Goal: Contribute content: Contribute content

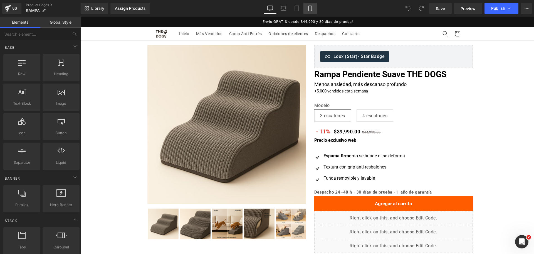
click at [310, 12] on link "Mobile" at bounding box center [309, 8] width 13 height 11
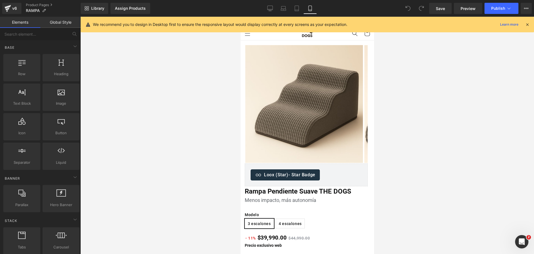
click at [531, 24] on div "We recommend you to design in Desktop first to ensure the responsive layout wou…" at bounding box center [307, 25] width 453 height 16
click at [529, 23] on icon at bounding box center [527, 24] width 5 height 5
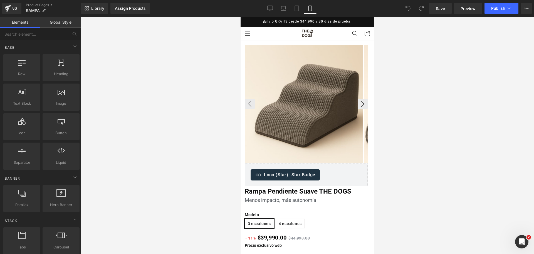
click at [305, 76] on img at bounding box center [304, 104] width 118 height 118
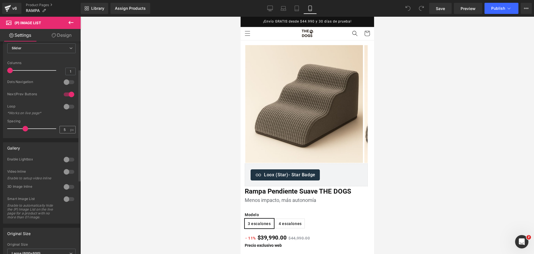
scroll to position [70, 0]
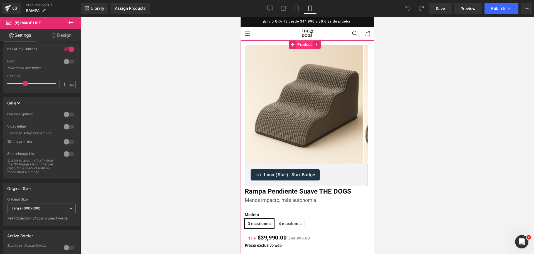
click at [305, 47] on span "Product" at bounding box center [304, 44] width 17 height 8
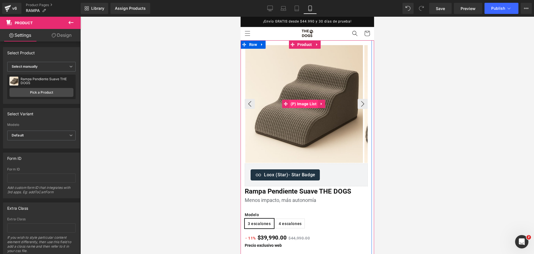
click at [305, 108] on span "(P) Image List" at bounding box center [303, 104] width 29 height 8
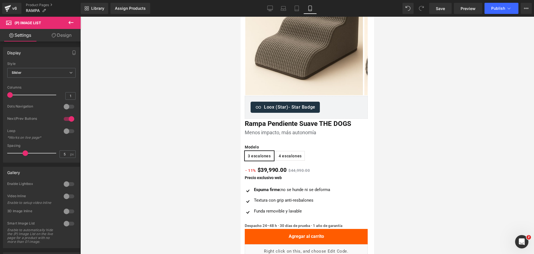
scroll to position [104, 0]
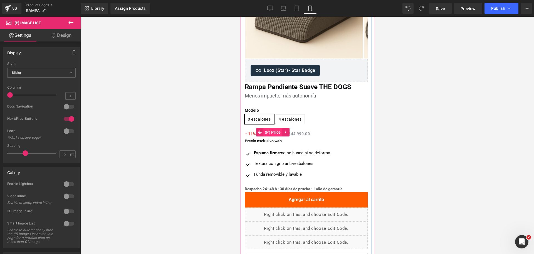
click at [277, 129] on span "(P) Price" at bounding box center [272, 132] width 19 height 8
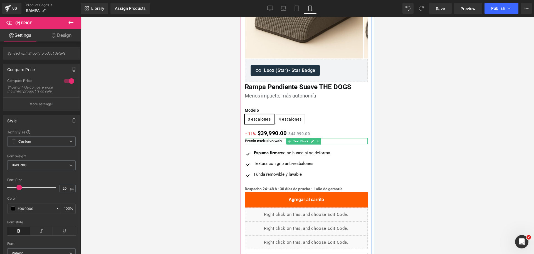
click at [282, 140] on p "Precio exclusivo web" at bounding box center [305, 141] width 123 height 6
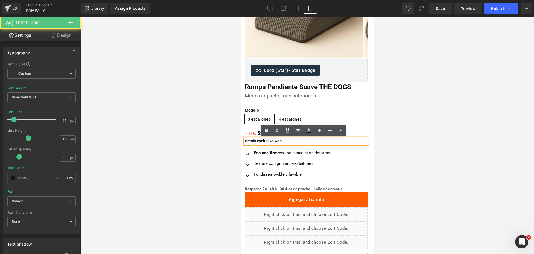
click at [412, 128] on div at bounding box center [307, 135] width 454 height 237
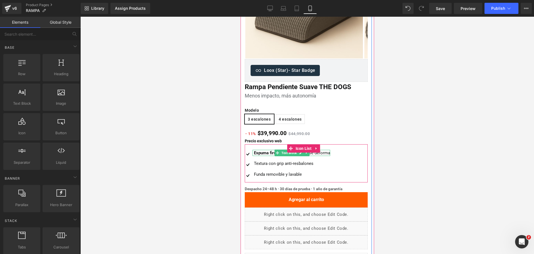
click at [270, 152] on strong "Espuma firme:" at bounding box center [267, 152] width 27 height 5
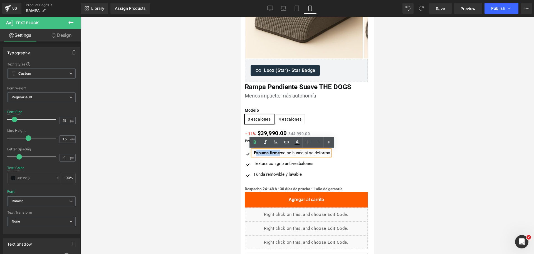
drag, startPoint x: 280, startPoint y: 152, endPoint x: 255, endPoint y: 153, distance: 24.5
click at [255, 153] on strong "Espuma firme:" at bounding box center [267, 152] width 27 height 5
drag, startPoint x: 490, startPoint y: 160, endPoint x: 249, endPoint y: 141, distance: 241.6
click at [249, 141] on strong "Precio exclusivo web" at bounding box center [262, 141] width 37 height 4
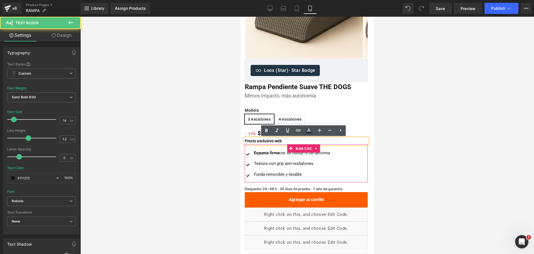
click at [271, 150] on div "Espuma firme: no se hunde ni se deforma Text Block" at bounding box center [291, 153] width 78 height 6
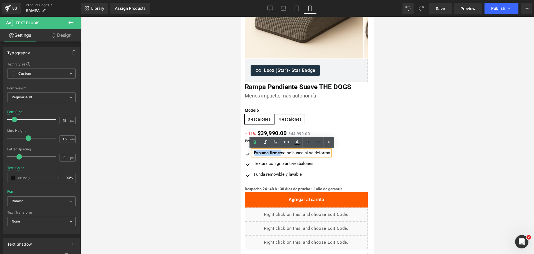
drag, startPoint x: 281, startPoint y: 151, endPoint x: 253, endPoint y: 153, distance: 27.8
click at [253, 153] on div "Espuma firme: no se hunde ni se deforma" at bounding box center [291, 153] width 78 height 6
click at [252, 145] on icon at bounding box center [254, 142] width 7 height 7
click at [401, 138] on div at bounding box center [307, 135] width 454 height 237
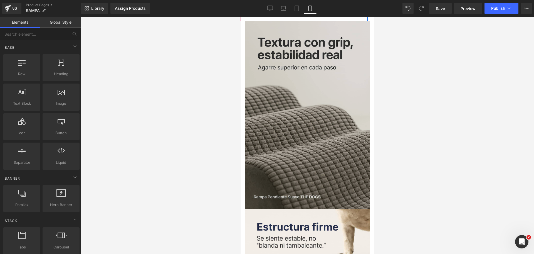
scroll to position [417, 0]
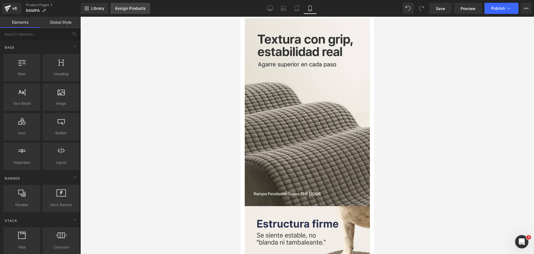
click at [138, 6] on div "Assign Products" at bounding box center [130, 8] width 31 height 4
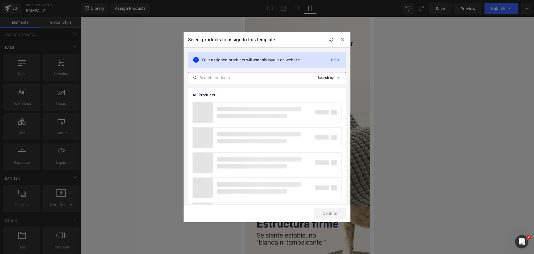
click at [230, 78] on input "text" at bounding box center [250, 77] width 125 height 7
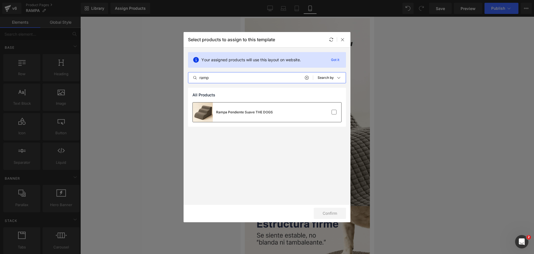
type input "ramp"
click at [256, 106] on div "Rampa Pendiente Suave THE DOGS" at bounding box center [233, 111] width 80 height 19
click at [336, 211] on button "Confirm" at bounding box center [330, 212] width 32 height 11
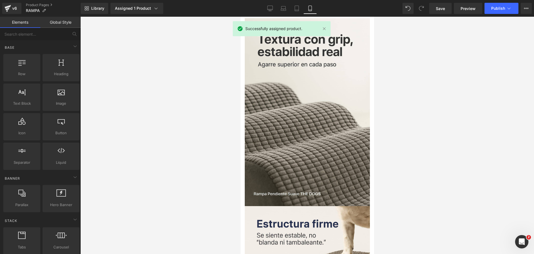
click at [392, 118] on div at bounding box center [307, 135] width 454 height 237
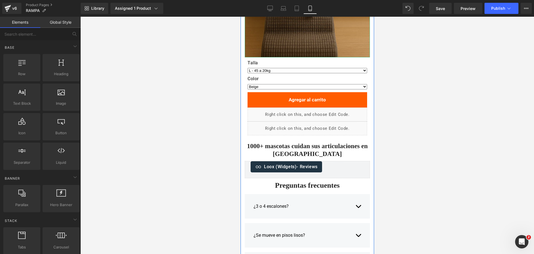
scroll to position [973, 0]
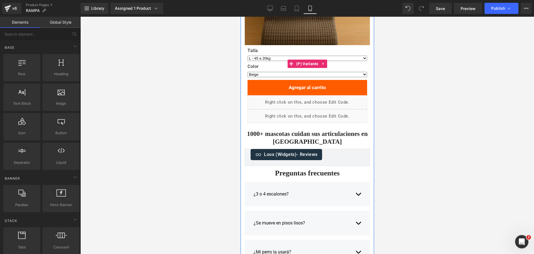
click at [274, 73] on select "Beige Gris oscuro Rosado suave Gris claro Negro" at bounding box center [307, 74] width 120 height 5
click at [277, 65] on label "Color" at bounding box center [307, 67] width 120 height 7
click at [299, 55] on div "Talla L - 45 a 20kg XL - 75 a 45kg M - 20 a 10kg S - 10 a 0kg" at bounding box center [307, 56] width 120 height 16
click at [306, 50] on span "Product" at bounding box center [306, 49] width 17 height 8
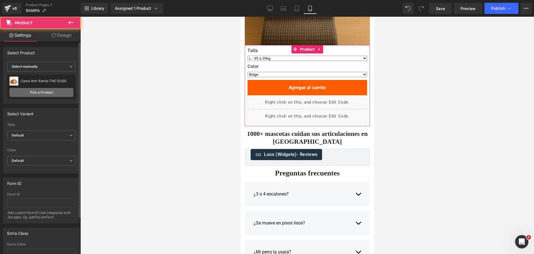
click at [59, 96] on link "Pick a Product" at bounding box center [41, 92] width 64 height 9
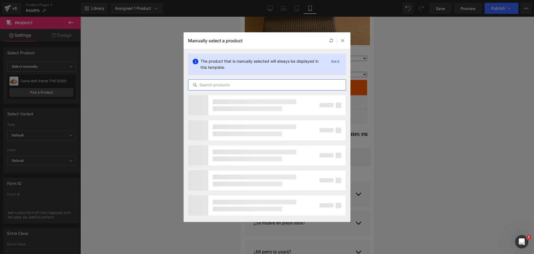
click at [221, 85] on input "text" at bounding box center [266, 84] width 157 height 7
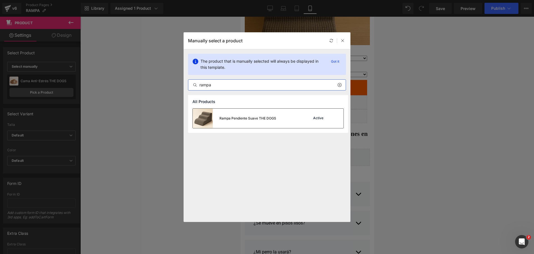
type input "rampa"
click at [257, 118] on div "Rampa Pendiente Suave THE DOGS" at bounding box center [247, 118] width 57 height 5
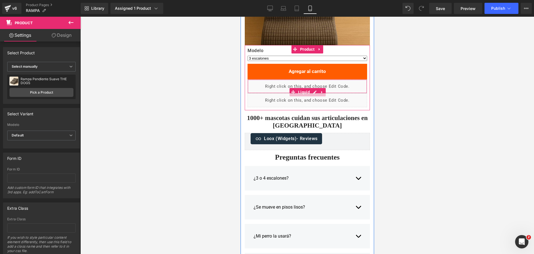
scroll to position [1008, 0]
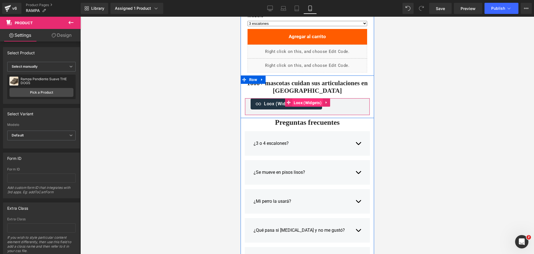
click at [305, 100] on span "Loox (Widgets)" at bounding box center [307, 102] width 31 height 8
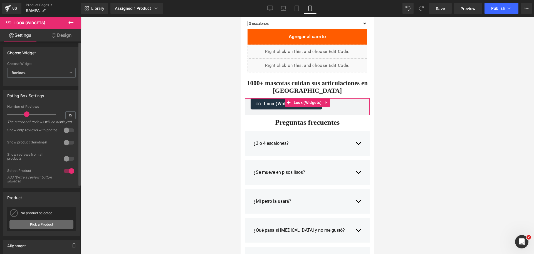
click at [46, 227] on link "Pick a Product" at bounding box center [41, 224] width 64 height 9
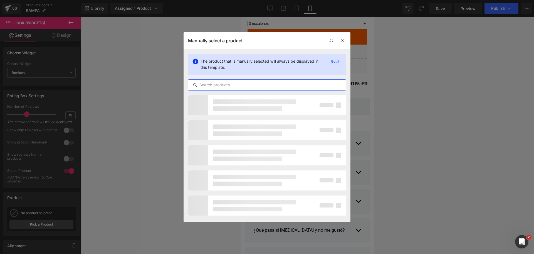
click at [224, 81] on input "text" at bounding box center [266, 84] width 157 height 7
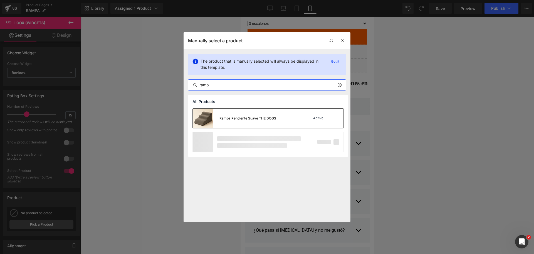
type input "ramp"
click at [238, 112] on div "Rampa Pendiente Suave THE DOGS" at bounding box center [234, 117] width 83 height 19
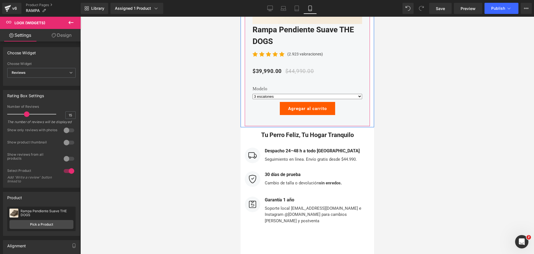
scroll to position [1773, 0]
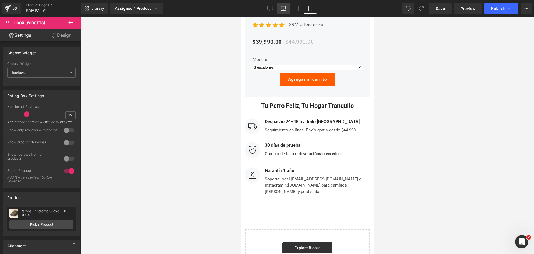
click at [279, 11] on link "Laptop" at bounding box center [283, 8] width 13 height 11
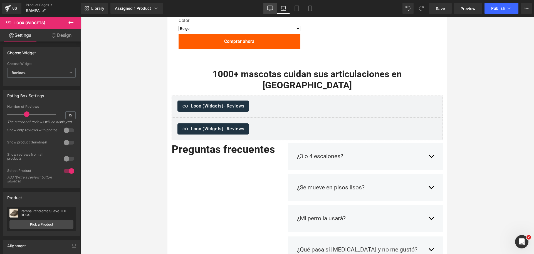
click at [271, 7] on icon at bounding box center [270, 9] width 6 height 6
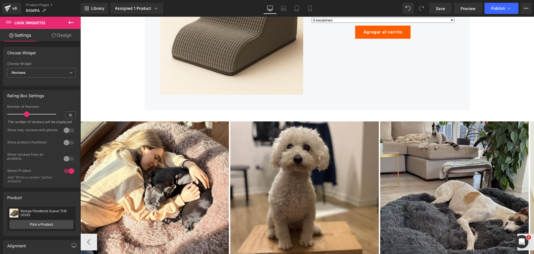
scroll to position [2171, 0]
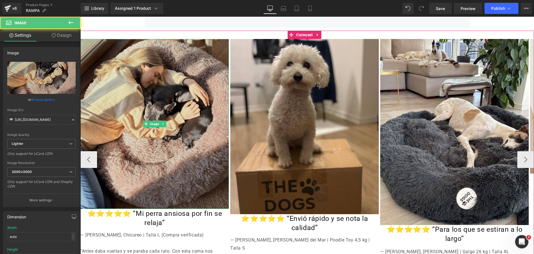
click at [216, 61] on img at bounding box center [154, 124] width 149 height 170
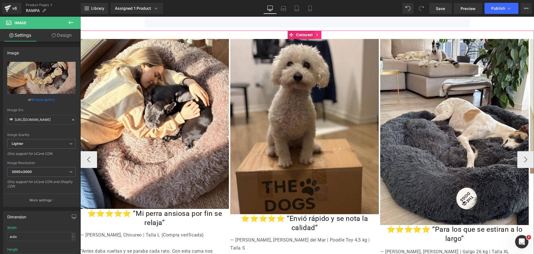
click at [316, 35] on icon at bounding box center [318, 35] width 4 height 4
click at [323, 38] on link at bounding box center [321, 35] width 7 height 8
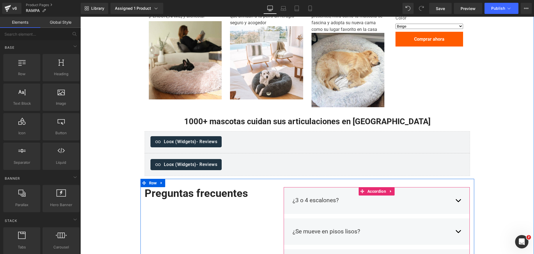
scroll to position [1336, 0]
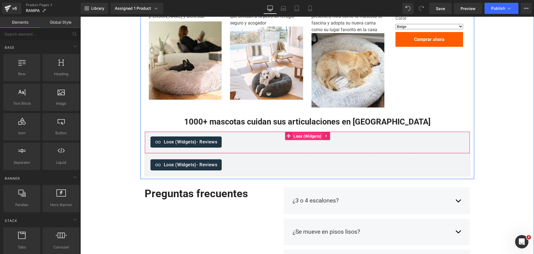
click at [304, 133] on span "Loox (Widgets)" at bounding box center [307, 136] width 31 height 8
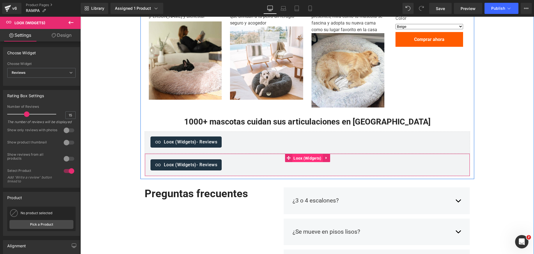
click at [302, 159] on span "Loox (Widgets)" at bounding box center [307, 158] width 31 height 8
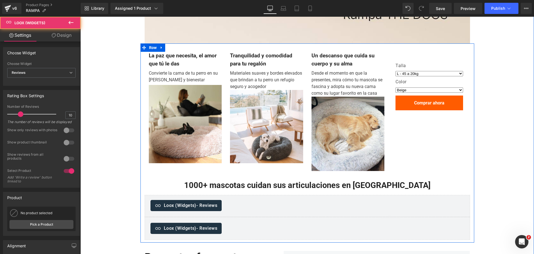
scroll to position [1232, 0]
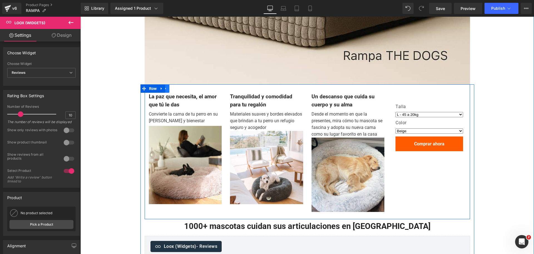
click at [167, 90] on link at bounding box center [165, 88] width 7 height 8
click at [180, 90] on link at bounding box center [180, 88] width 7 height 8
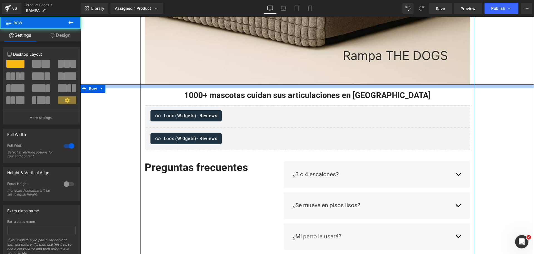
drag, startPoint x: 427, startPoint y: 85, endPoint x: 426, endPoint y: 89, distance: 3.7
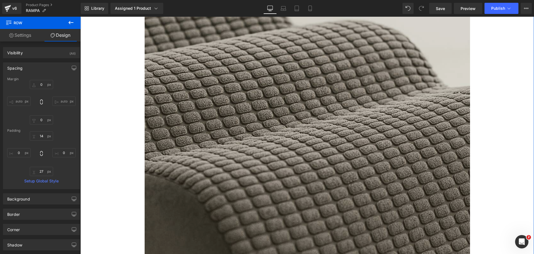
click at [390, 115] on img at bounding box center [307, 47] width 325 height 488
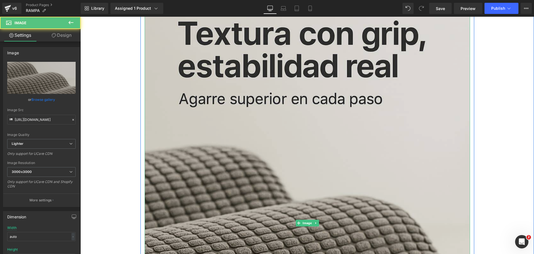
scroll to position [224, 0]
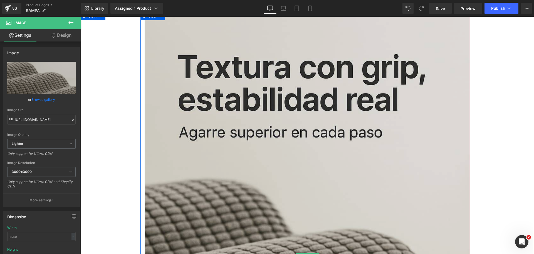
click at [254, 121] on img at bounding box center [307, 256] width 325 height 488
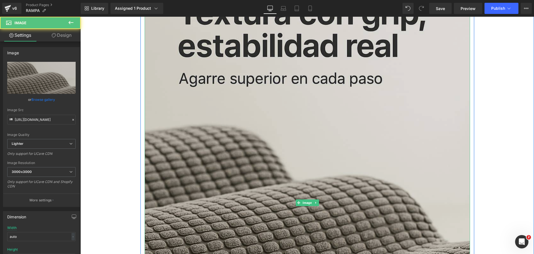
scroll to position [328, 0]
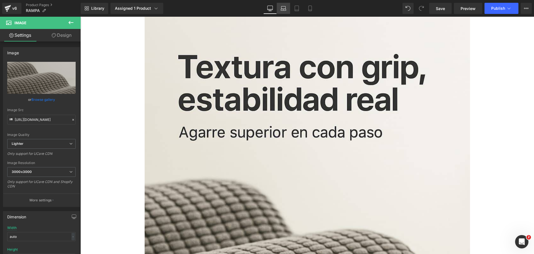
click at [288, 6] on link "Laptop" at bounding box center [283, 8] width 13 height 11
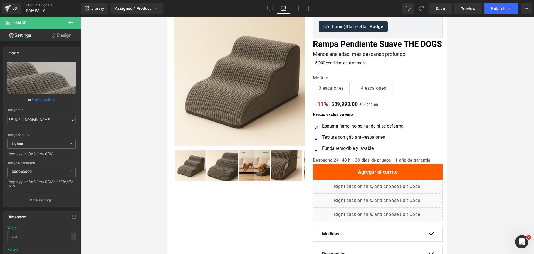
scroll to position [0, 0]
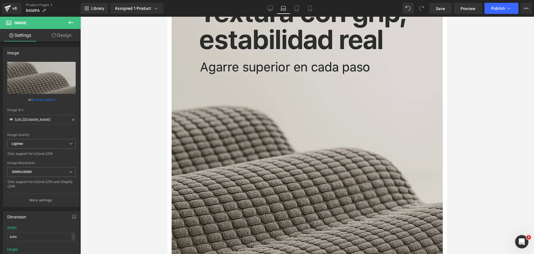
click at [363, 78] on img at bounding box center [307, 170] width 271 height 407
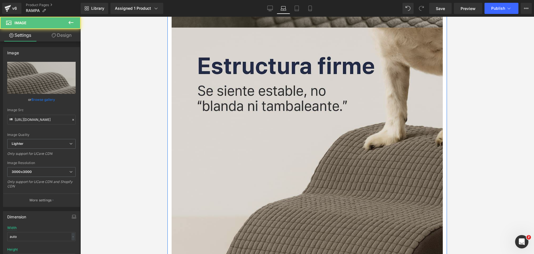
click at [362, 75] on img at bounding box center [307, 231] width 271 height 407
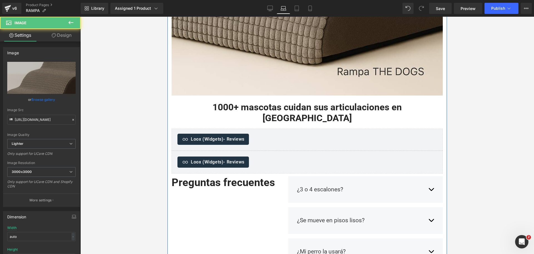
scroll to position [1147, 0]
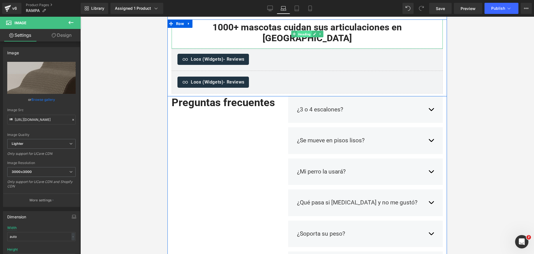
click at [308, 38] on span "Heading" at bounding box center [304, 34] width 15 height 7
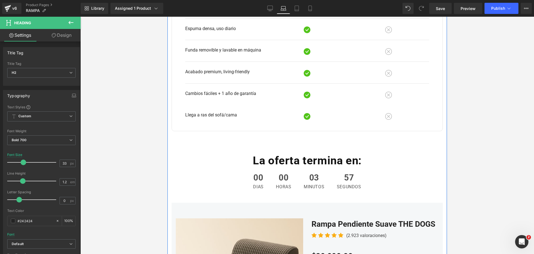
scroll to position [1565, 0]
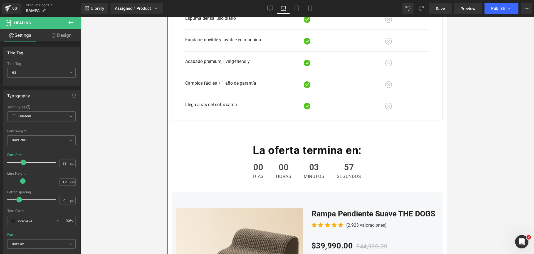
click at [308, 140] on div "Comparación Heading THE DOGS RAMPA Text Block Rampas genéricas Text Block Row R…" at bounding box center [307, 35] width 280 height 216
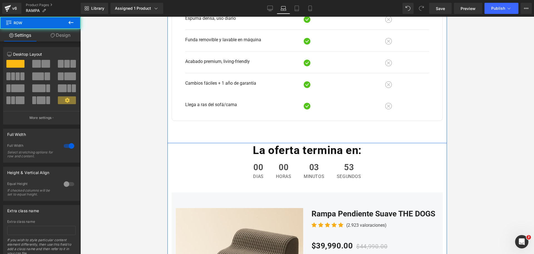
drag, startPoint x: 321, startPoint y: 143, endPoint x: 321, endPoint y: 131, distance: 12.0
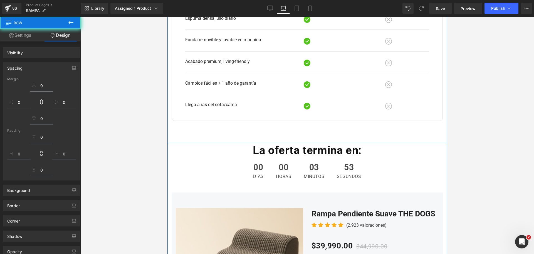
click at [339, 126] on div "Comparación Heading THE DOGS RAMPA Text Block Rampas genéricas Text Block Row R…" at bounding box center [307, 35] width 280 height 216
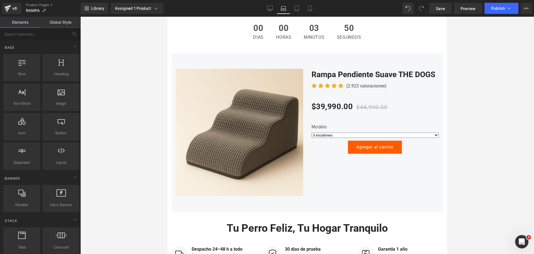
click at [483, 79] on div at bounding box center [307, 135] width 454 height 237
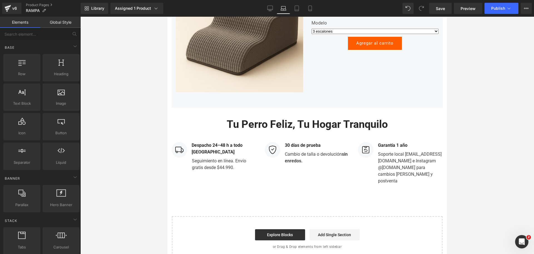
scroll to position [1808, 0]
click at [315, 7] on link "Mobile" at bounding box center [309, 8] width 13 height 11
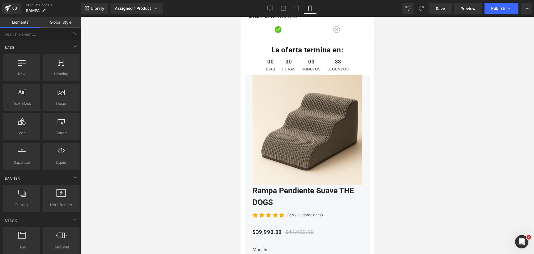
scroll to position [1544, 0]
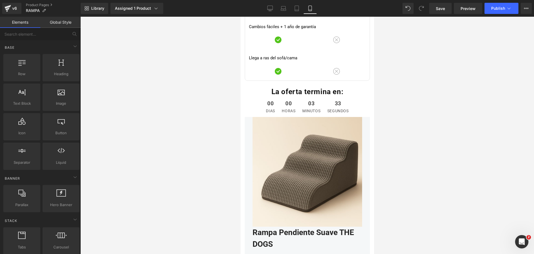
click at [300, 137] on img at bounding box center [307, 172] width 110 height 110
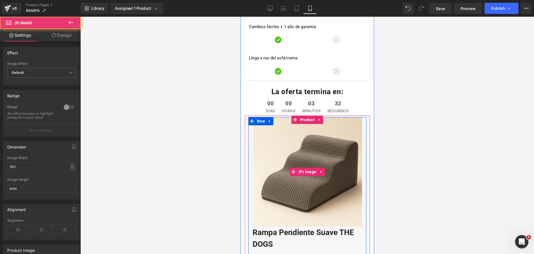
click at [305, 125] on img at bounding box center [307, 172] width 110 height 110
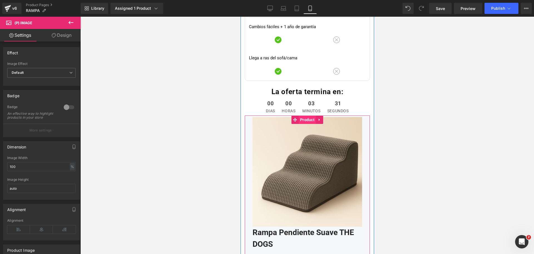
click at [304, 118] on span "Product" at bounding box center [306, 119] width 17 height 8
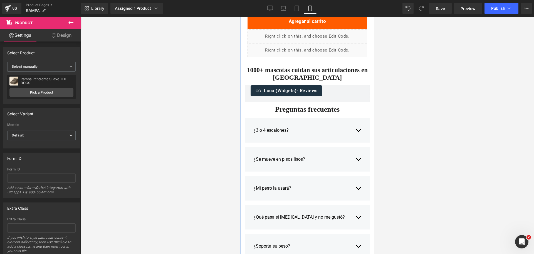
scroll to position [1022, 0]
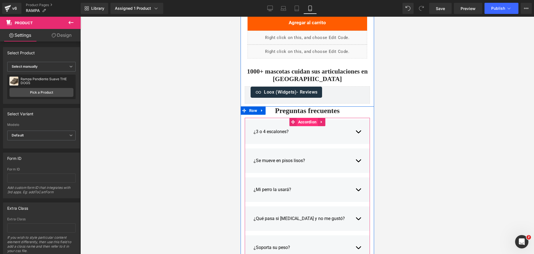
click at [306, 122] on span "Accordion" at bounding box center [306, 122] width 21 height 8
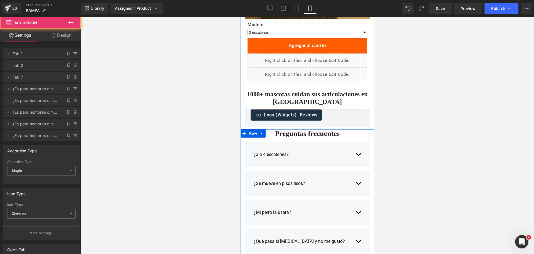
scroll to position [987, 0]
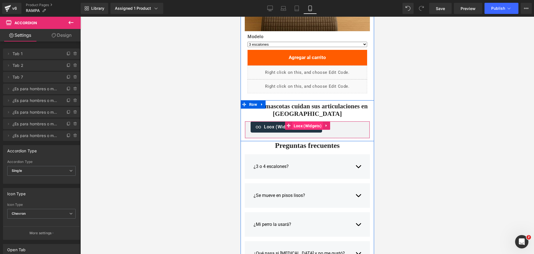
click at [292, 125] on span "Loox (Widgets)" at bounding box center [307, 126] width 31 height 8
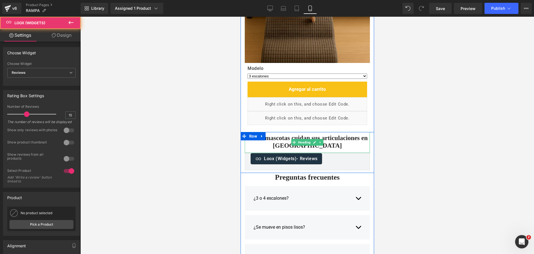
scroll to position [918, 0]
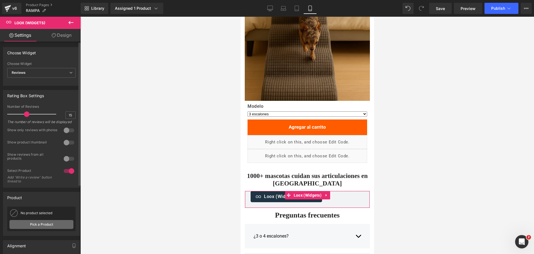
click at [33, 229] on link "Pick a Product" at bounding box center [41, 224] width 64 height 9
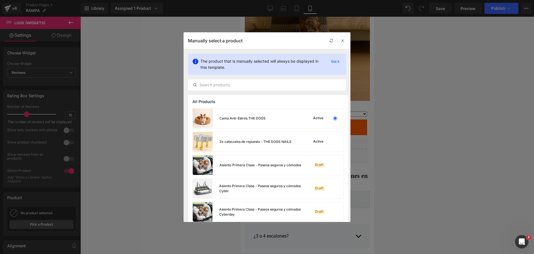
click at [272, 78] on div "The product that is manually selected will always be displayed in this template…" at bounding box center [267, 72] width 167 height 46
click at [266, 80] on div at bounding box center [267, 84] width 158 height 11
click at [279, 85] on input "text" at bounding box center [266, 84] width 157 height 7
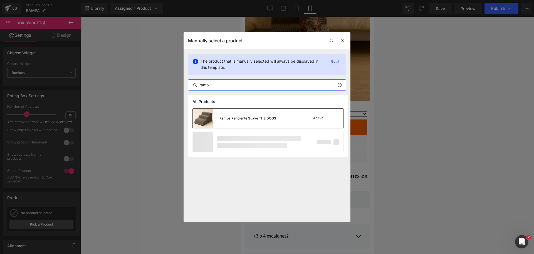
type input "ramp"
click at [283, 112] on div "Rampa Pendiente Suave THE DOGS Active" at bounding box center [268, 117] width 151 height 19
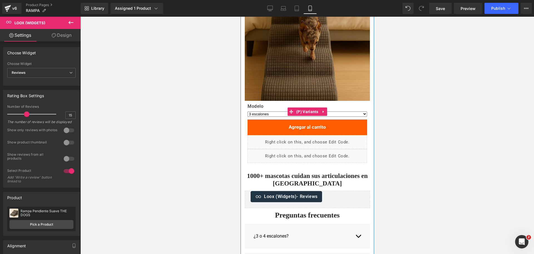
click at [310, 107] on label "Modelo" at bounding box center [307, 106] width 120 height 7
click at [307, 110] on div "Modelo 3 escalones 4 escalones (P) Variants Agregar al carrito (P) Cart Button …" at bounding box center [306, 133] width 125 height 65
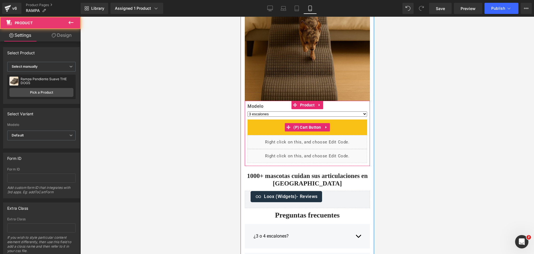
drag, startPoint x: 307, startPoint y: 132, endPoint x: 303, endPoint y: 126, distance: 7.0
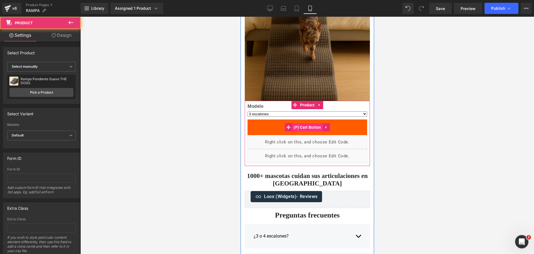
click at [307, 131] on button "Agregar al carrito" at bounding box center [307, 126] width 120 height 15
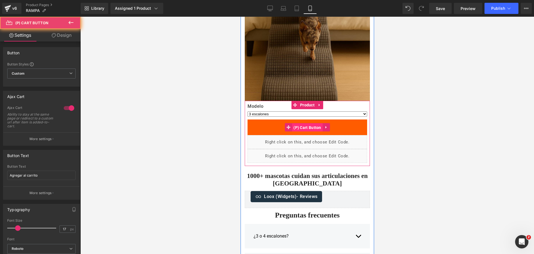
click at [303, 126] on span "(P) Cart Button" at bounding box center [307, 127] width 31 height 8
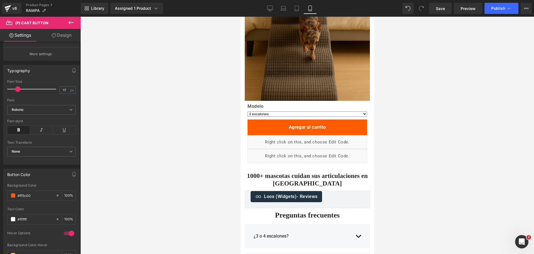
scroll to position [139, 0]
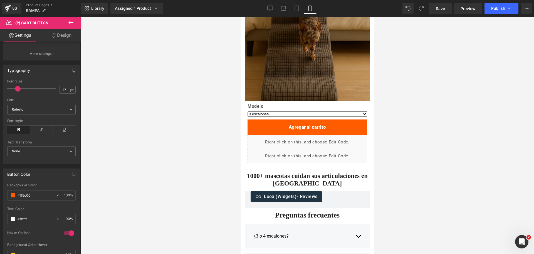
click at [330, 97] on img at bounding box center [306, 7] width 125 height 188
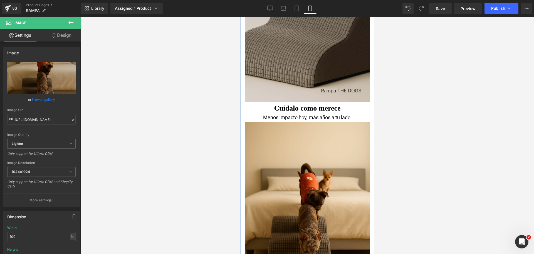
click at [305, 81] on img at bounding box center [306, 8] width 125 height 188
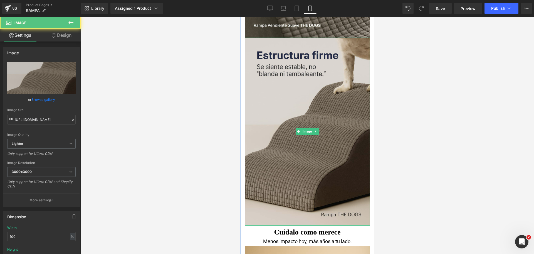
scroll to position [535, 0]
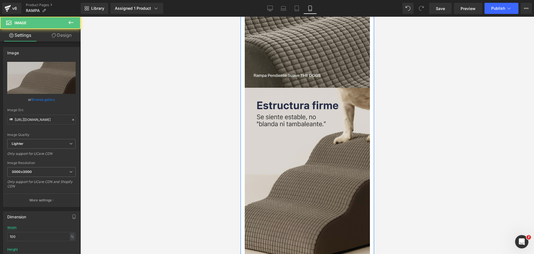
click at [310, 121] on img at bounding box center [306, 182] width 125 height 188
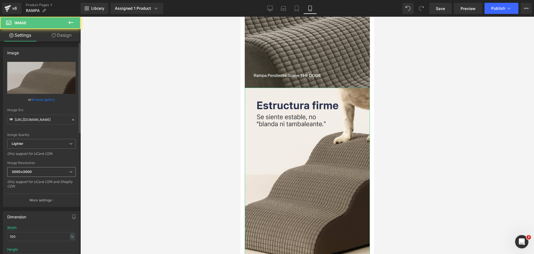
click at [31, 169] on b "3000x3000" at bounding box center [22, 171] width 20 height 4
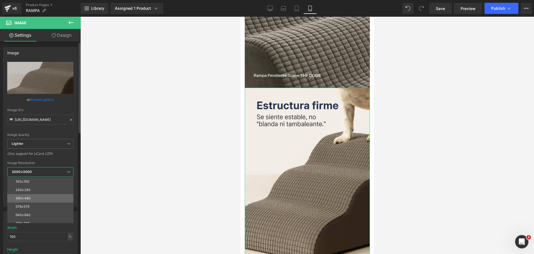
scroll to position [35, 0]
drag, startPoint x: 48, startPoint y: 209, endPoint x: 51, endPoint y: 211, distance: 4.2
click at [51, 211] on div "100x100 240x240 480x480 576x576 640x640 768x768 800x800 960x960 1024x1024 1280x…" at bounding box center [41, 200] width 69 height 46
click at [51, 211] on li "1024x1024" at bounding box center [41, 213] width 69 height 8
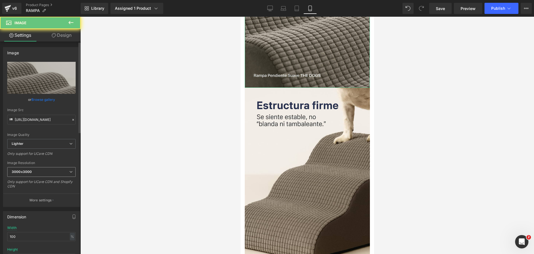
click at [39, 171] on span "3000x3000" at bounding box center [41, 172] width 68 height 10
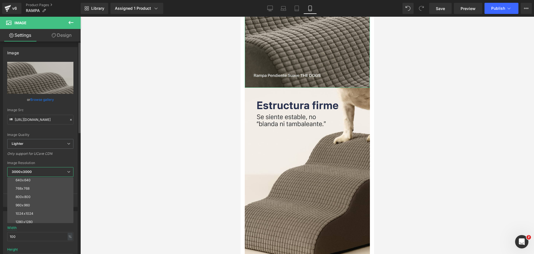
click at [50, 212] on li "1024x1024" at bounding box center [41, 213] width 69 height 8
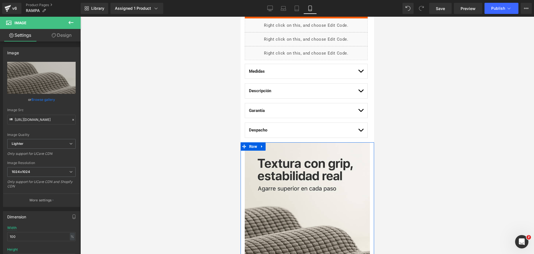
scroll to position [292, 0]
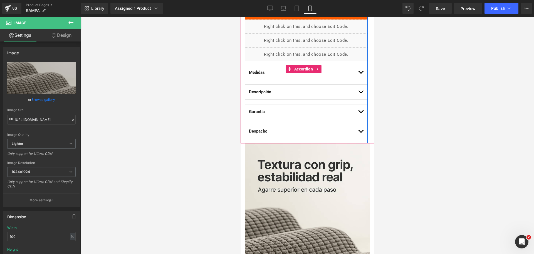
click at [358, 135] on button "button" at bounding box center [361, 131] width 6 height 15
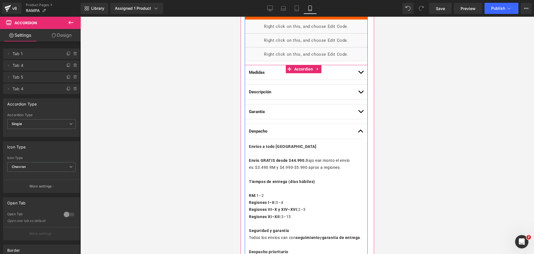
click at [358, 74] on button "button" at bounding box center [361, 72] width 6 height 15
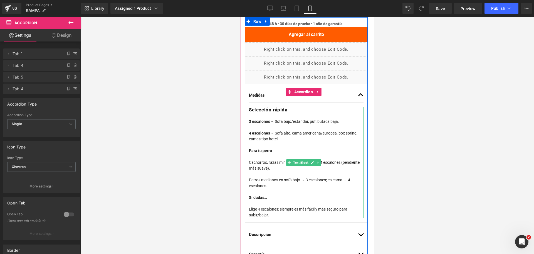
scroll to position [257, 0]
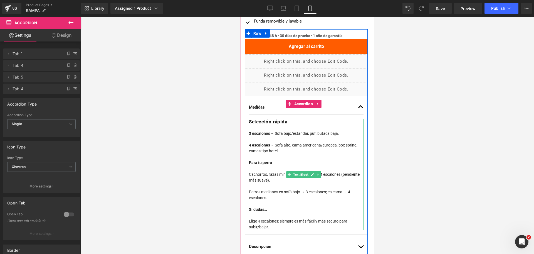
click at [304, 145] on div "4 escalones → Sofá alto, cama americana/europea, box spring, camas tipo hotel." at bounding box center [306, 148] width 115 height 12
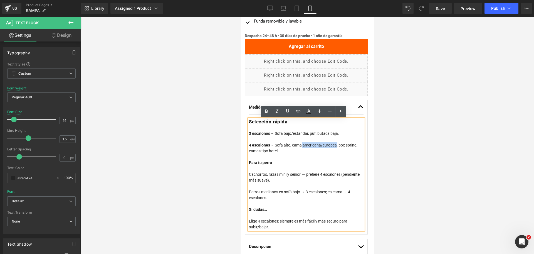
drag, startPoint x: 302, startPoint y: 145, endPoint x: 337, endPoint y: 144, distance: 35.1
click at [337, 144] on div "4 escalones → Sofá alto, cama americana/europea, box spring, camas tipo hotel." at bounding box center [306, 148] width 115 height 12
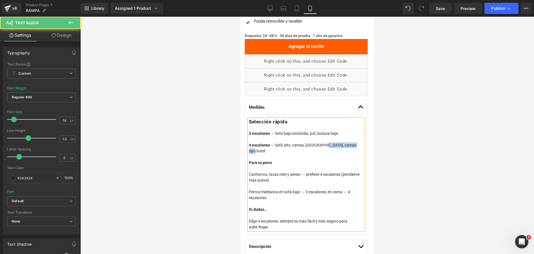
drag, startPoint x: 323, startPoint y: 145, endPoint x: 356, endPoint y: 145, distance: 32.8
click at [356, 145] on div "4 escalones → Sofá alto, camas, box spring, camas tipo hotel." at bounding box center [306, 148] width 115 height 12
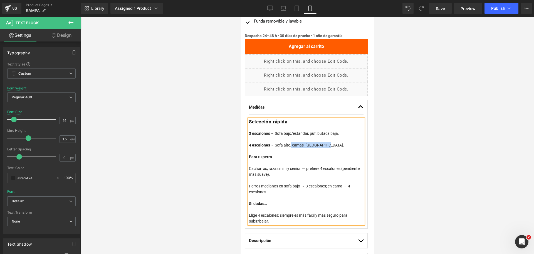
drag, startPoint x: 292, startPoint y: 143, endPoint x: 327, endPoint y: 144, distance: 35.3
click at [327, 144] on div "4 escalones → Sofá alto, camas, box spring." at bounding box center [306, 145] width 115 height 6
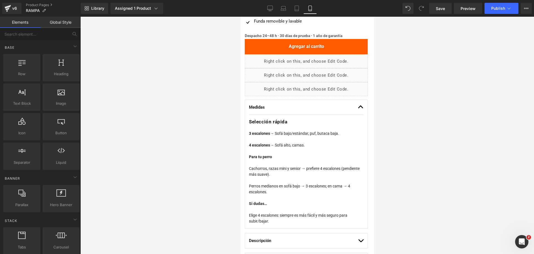
click at [433, 103] on div at bounding box center [307, 135] width 454 height 237
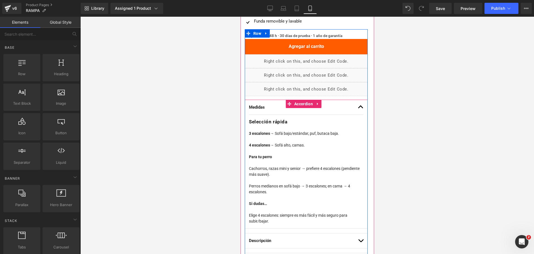
click at [358, 104] on button "button" at bounding box center [361, 107] width 6 height 15
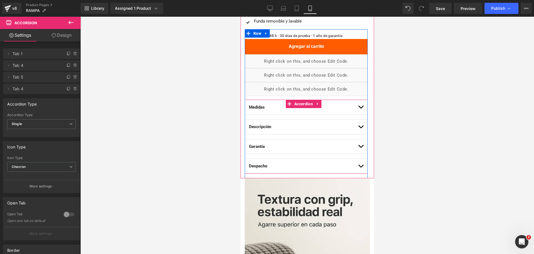
click at [358, 126] on button "button" at bounding box center [361, 126] width 6 height 15
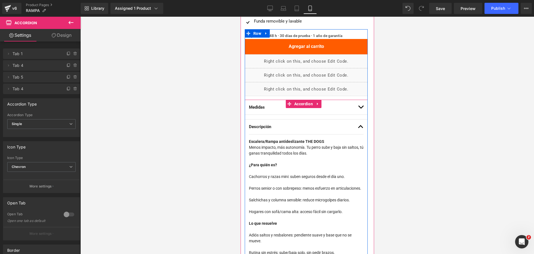
click at [360, 128] on span "button" at bounding box center [360, 128] width 0 height 0
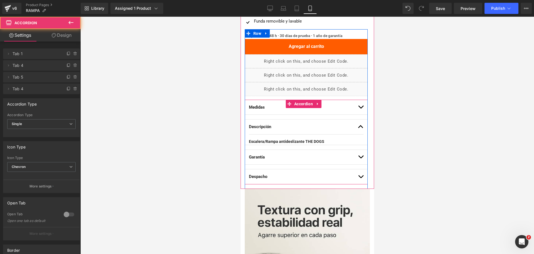
scroll to position [292, 0]
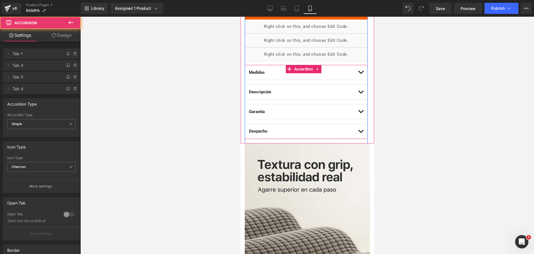
click at [358, 111] on button "button" at bounding box center [361, 111] width 6 height 15
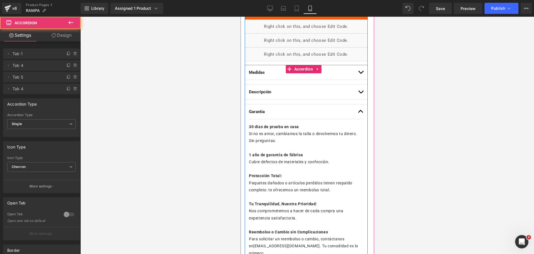
click at [358, 111] on button "button" at bounding box center [361, 111] width 6 height 15
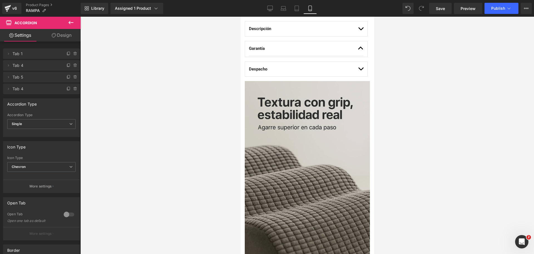
scroll to position [362, 0]
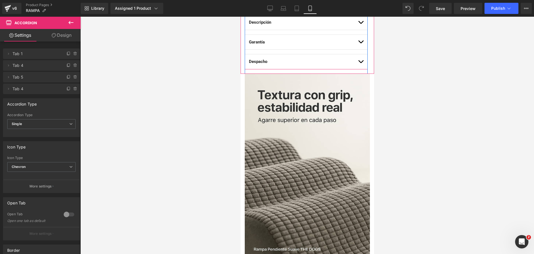
click at [358, 59] on div "Despacho Text Block Envíos a todo Chile Envío GRATIS desde $44.990. Bajo ese mo…" at bounding box center [305, 61] width 123 height 15
click at [358, 60] on button "button" at bounding box center [361, 61] width 6 height 15
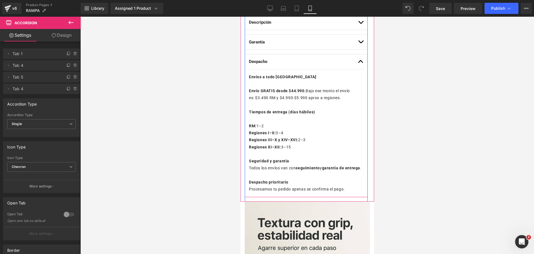
click at [358, 60] on button "button" at bounding box center [361, 61] width 6 height 15
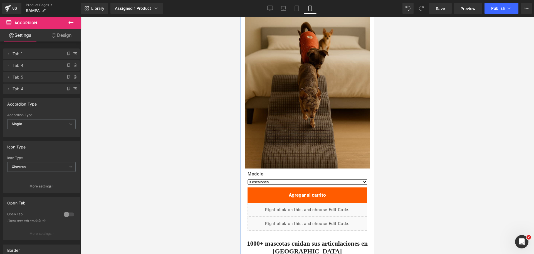
click at [325, 61] on img at bounding box center [306, 75] width 125 height 188
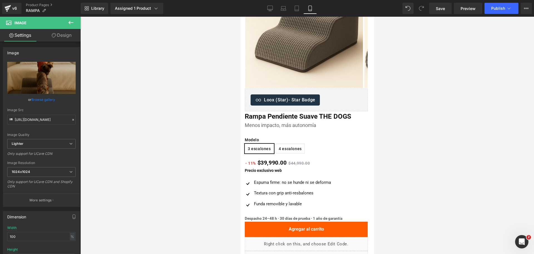
scroll to position [0, 0]
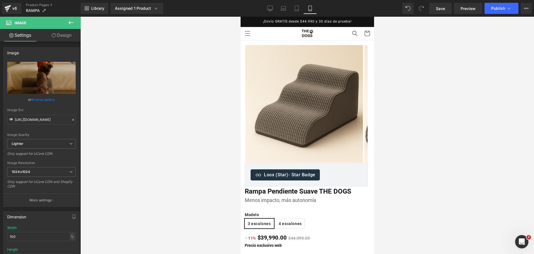
drag, startPoint x: 372, startPoint y: 200, endPoint x: 618, endPoint y: 30, distance: 299.0
click at [494, 11] on button "Publish" at bounding box center [502, 8] width 34 height 11
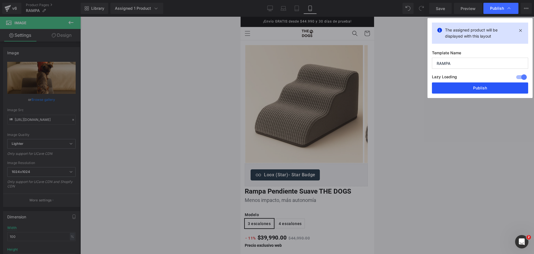
click at [465, 93] on button "Publish" at bounding box center [480, 87] width 96 height 11
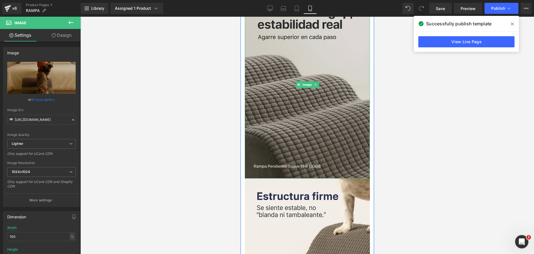
scroll to position [522, 0]
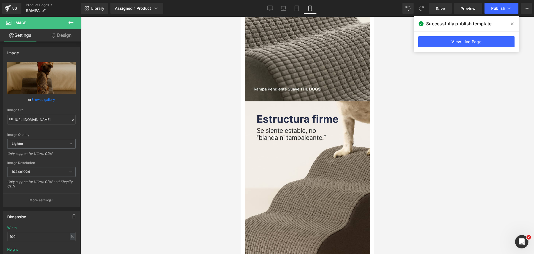
click at [75, 21] on button at bounding box center [70, 23] width 19 height 12
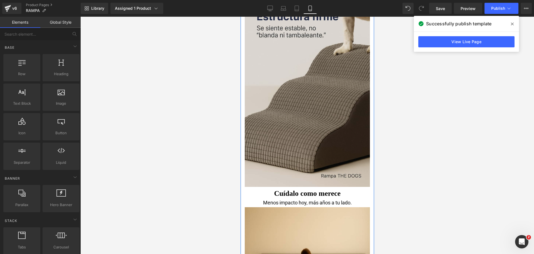
scroll to position [626, 0]
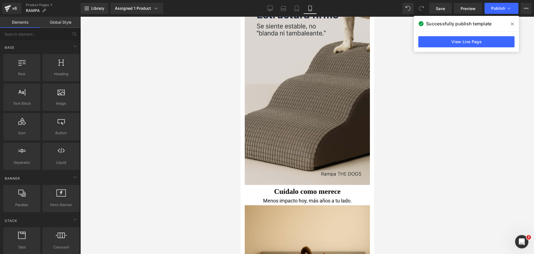
click at [330, 76] on img at bounding box center [306, 91] width 125 height 188
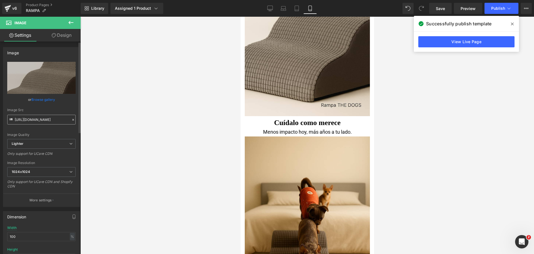
scroll to position [695, 0]
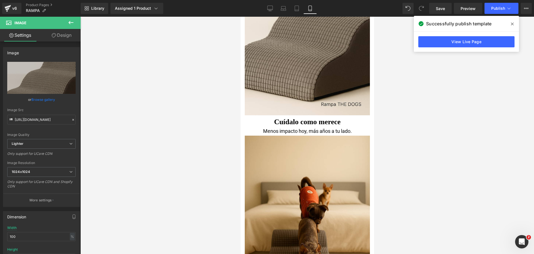
click at [70, 23] on icon at bounding box center [71, 22] width 7 height 7
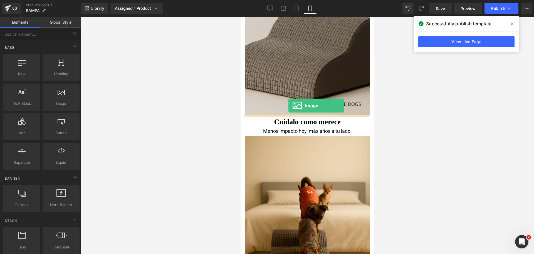
drag, startPoint x: 309, startPoint y: 114, endPoint x: 288, endPoint y: 105, distance: 22.3
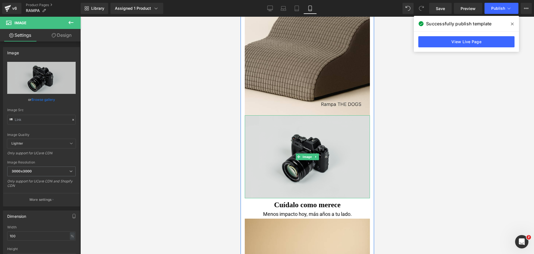
click at [270, 129] on img at bounding box center [306, 156] width 125 height 83
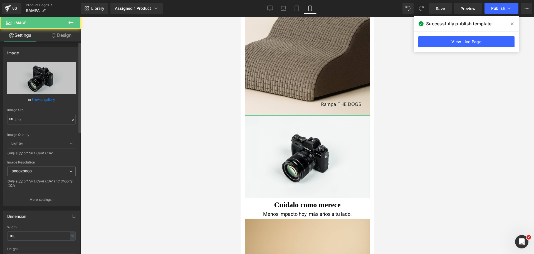
click at [43, 102] on link "Browse gallery" at bounding box center [43, 100] width 24 height 10
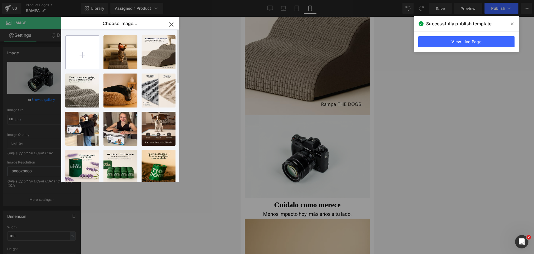
click at [85, 60] on input "file" at bounding box center [82, 52] width 33 height 33
type input "C:\fakepath\20250925_0207_Rampa Pendiente Suave_remix_01k5zm6nc2fdn9amb2gzn4smr…"
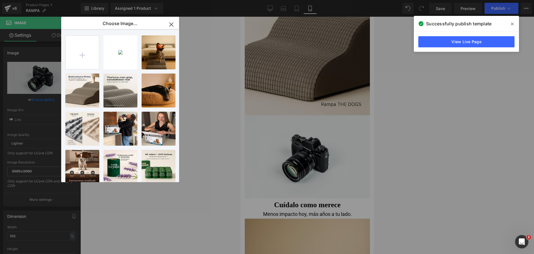
click at [0, 0] on div "2025092...smr7.jpg 122.11 KB" at bounding box center [0, 0] width 0 height 0
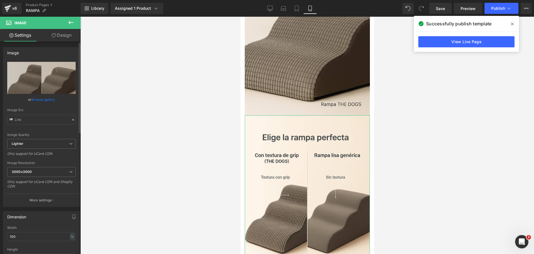
click at [50, 100] on link "Browse gallery" at bounding box center [43, 100] width 24 height 10
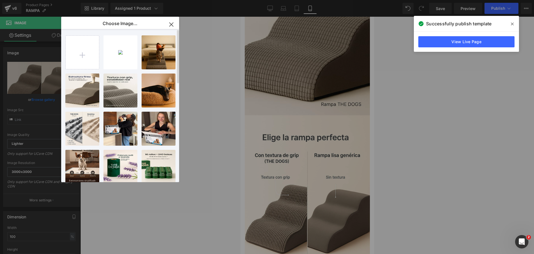
click at [101, 60] on div "2025092...smr7.jpg 122.11 KB Delete image? Yes No 2025092...9kep.jpg 133.22 KB …" at bounding box center [123, 106] width 116 height 155
click at [111, 56] on div "2025092...smr7.jpg 122.11 KB" at bounding box center [120, 52] width 34 height 34
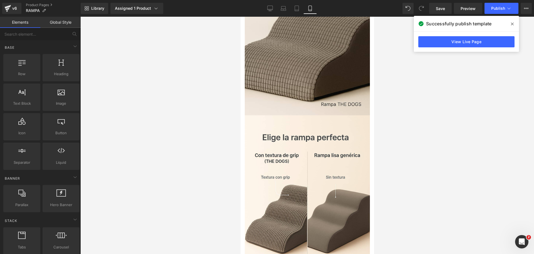
click at [404, 117] on div at bounding box center [307, 135] width 454 height 237
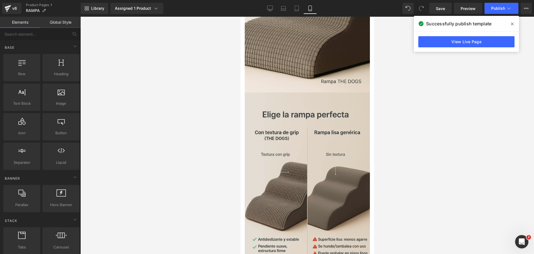
scroll to position [730, 0]
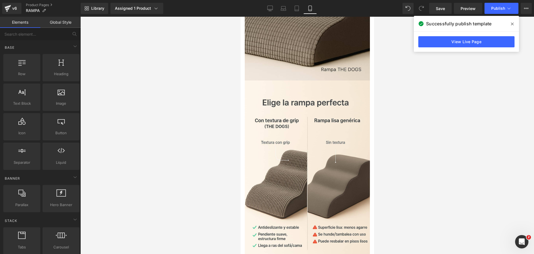
click at [508, 26] on span at bounding box center [512, 23] width 9 height 9
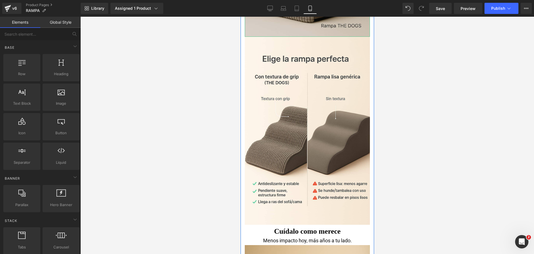
scroll to position [800, 0]
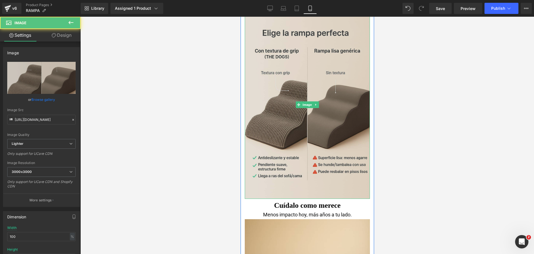
click at [292, 41] on img at bounding box center [306, 105] width 125 height 188
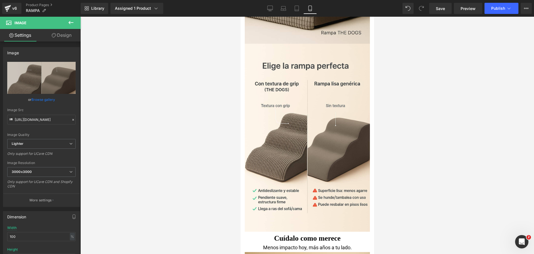
scroll to position [730, 0]
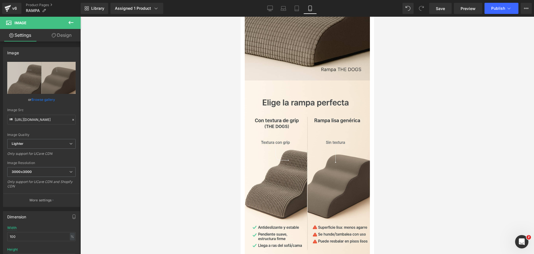
click at [397, 75] on div at bounding box center [307, 135] width 454 height 237
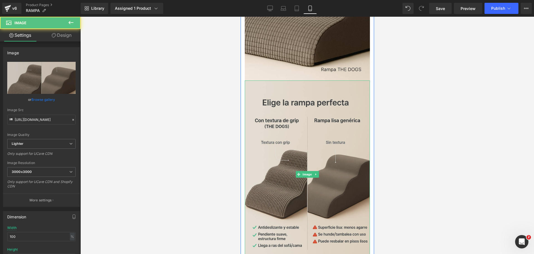
click at [323, 108] on img at bounding box center [306, 174] width 125 height 188
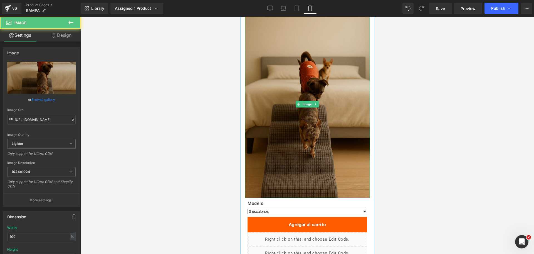
click at [343, 84] on img at bounding box center [306, 104] width 125 height 188
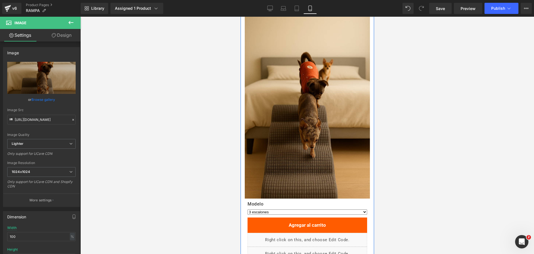
scroll to position [1008, 0]
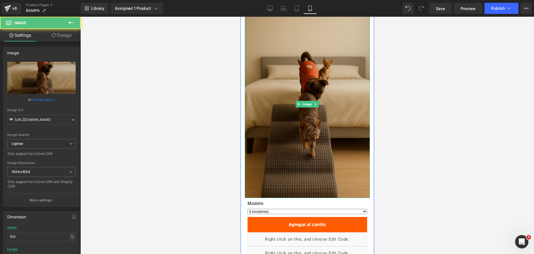
click at [342, 73] on img at bounding box center [306, 104] width 125 height 188
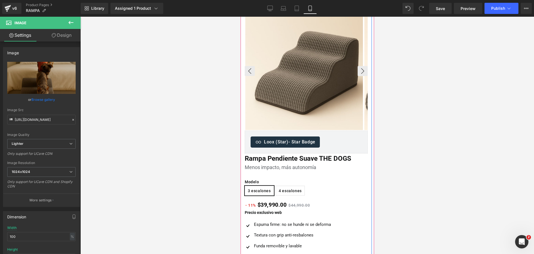
scroll to position [0, 0]
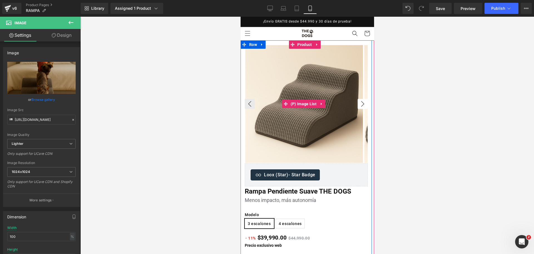
click at [357, 99] on button "›" at bounding box center [362, 104] width 10 height 10
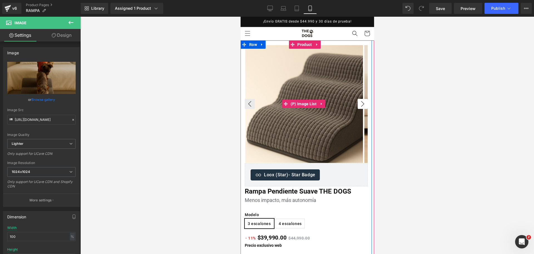
click at [357, 99] on button "›" at bounding box center [362, 104] width 10 height 10
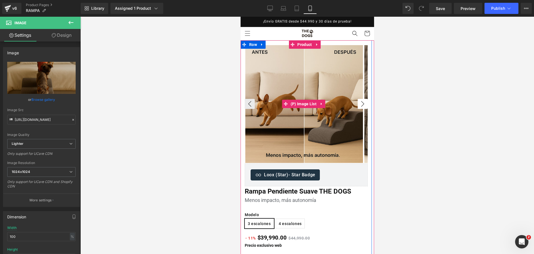
click at [357, 99] on button "›" at bounding box center [362, 104] width 10 height 10
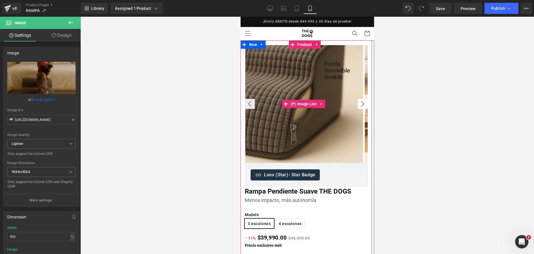
click at [357, 99] on button "›" at bounding box center [362, 104] width 10 height 10
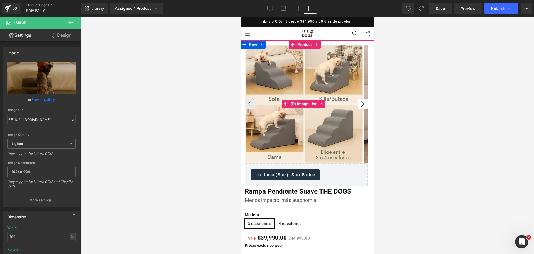
click at [357, 99] on button "›" at bounding box center [362, 104] width 10 height 10
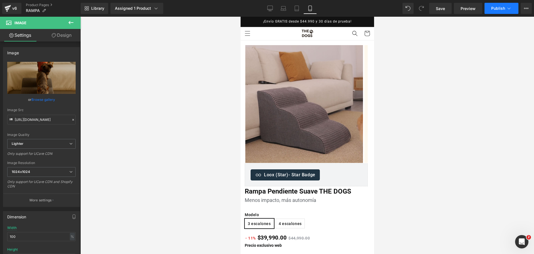
click at [499, 5] on button "Publish" at bounding box center [502, 8] width 34 height 11
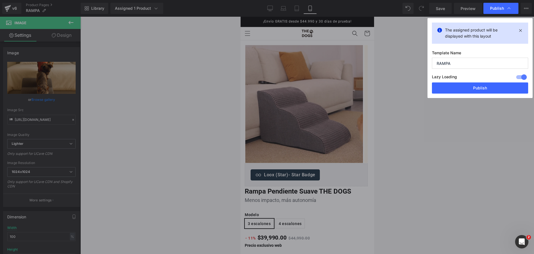
click at [457, 86] on button "Publish" at bounding box center [480, 87] width 96 height 11
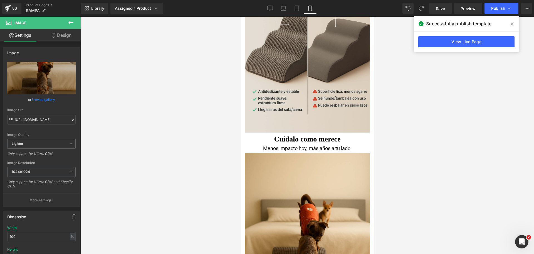
scroll to position [869, 0]
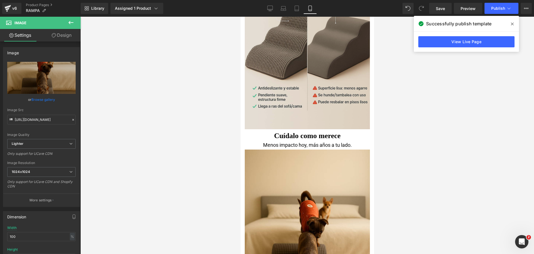
drag, startPoint x: 308, startPoint y: 36, endPoint x: 297, endPoint y: 39, distance: 11.3
click at [308, 36] on div "Image" at bounding box center [306, 35] width 125 height 188
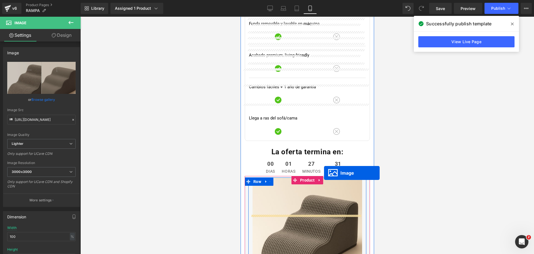
scroll to position [1495, 0]
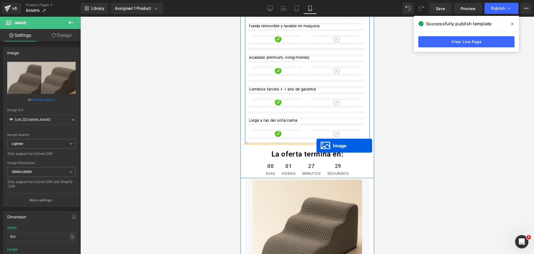
drag, startPoint x: 310, startPoint y: 60, endPoint x: 316, endPoint y: 145, distance: 86.2
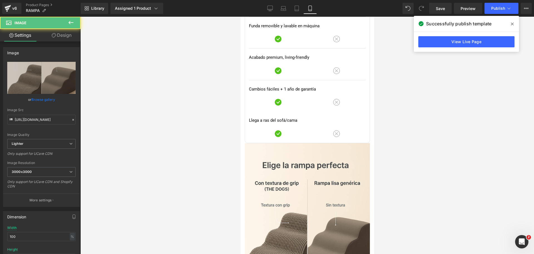
click at [415, 121] on div at bounding box center [307, 135] width 454 height 237
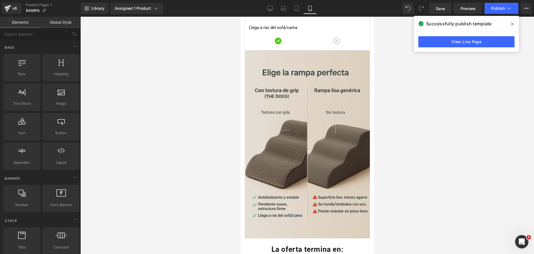
scroll to position [1585, 0]
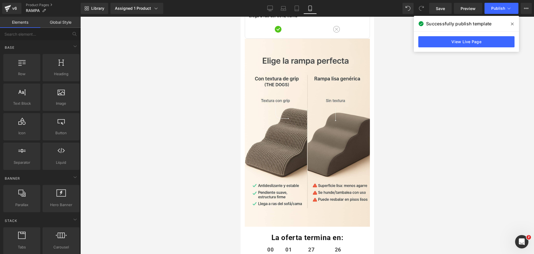
click at [513, 28] on span at bounding box center [512, 23] width 9 height 9
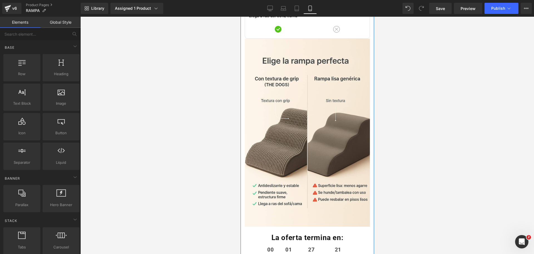
click at [312, 91] on img at bounding box center [306, 133] width 125 height 188
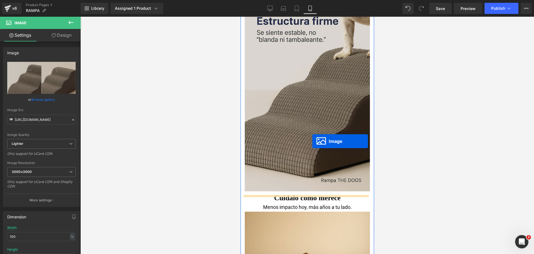
scroll to position [612, 0]
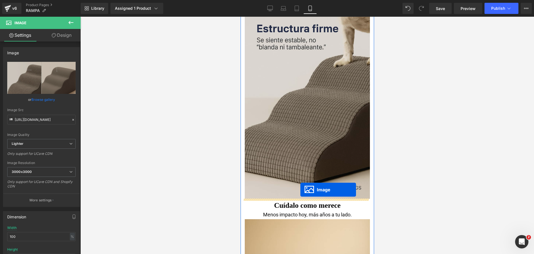
drag, startPoint x: 294, startPoint y: 131, endPoint x: 300, endPoint y: 189, distance: 58.8
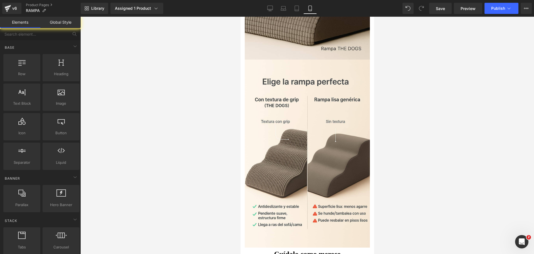
click at [465, 85] on div at bounding box center [307, 135] width 454 height 237
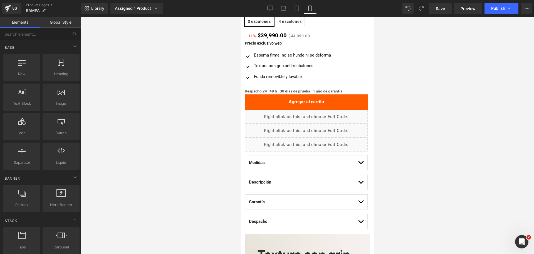
scroll to position [125, 0]
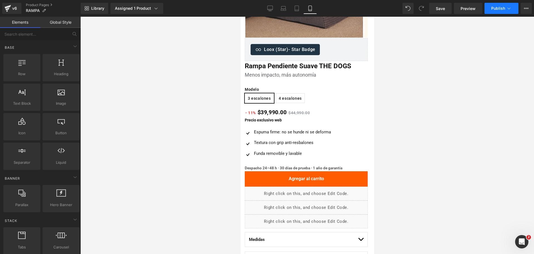
click at [505, 5] on button "Publish" at bounding box center [502, 8] width 34 height 11
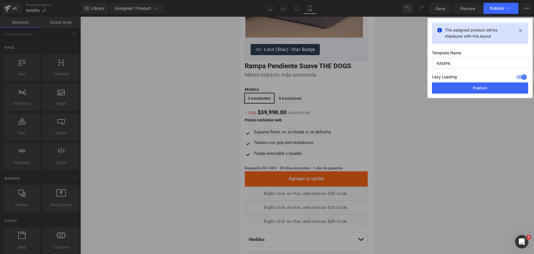
drag, startPoint x: 476, startPoint y: 88, endPoint x: 394, endPoint y: 73, distance: 82.5
click at [476, 88] on button "Publish" at bounding box center [480, 87] width 96 height 11
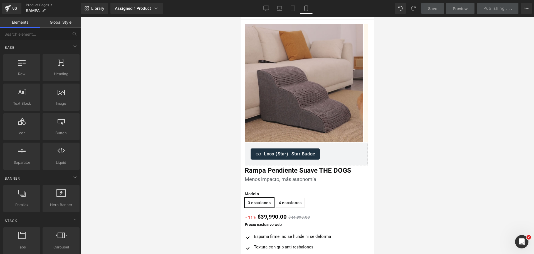
click at [456, 80] on div at bounding box center [307, 135] width 454 height 237
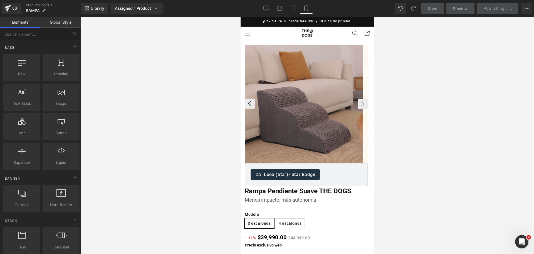
scroll to position [0, 0]
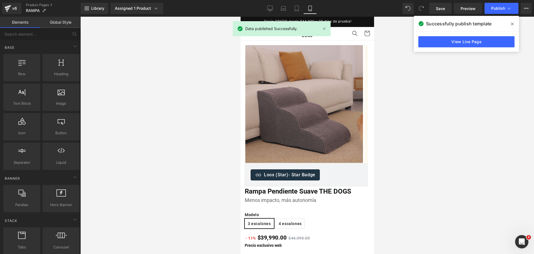
click at [510, 24] on span at bounding box center [512, 23] width 9 height 9
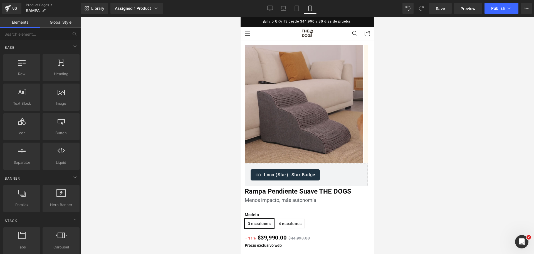
click at [433, 75] on div at bounding box center [307, 135] width 454 height 237
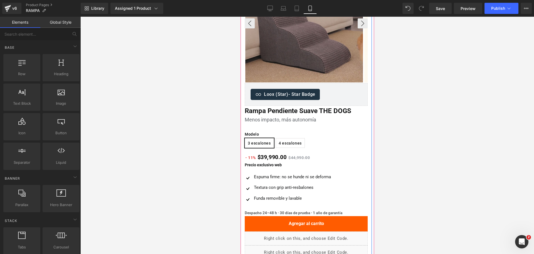
scroll to position [104, 0]
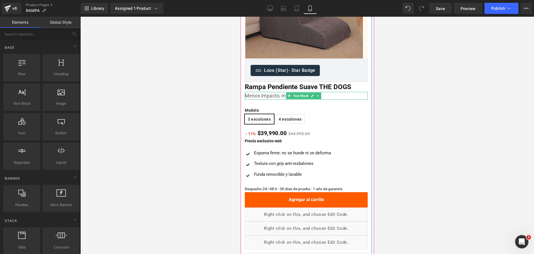
click at [300, 93] on span "Text Block" at bounding box center [301, 95] width 18 height 7
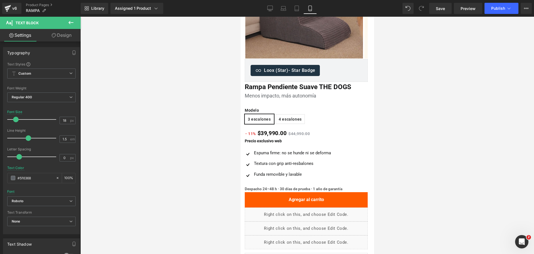
click at [431, 61] on div at bounding box center [307, 135] width 454 height 237
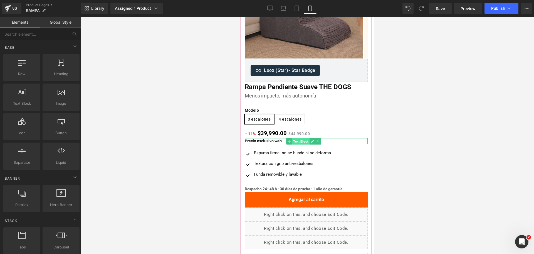
click at [295, 142] on span "Text Block" at bounding box center [301, 141] width 18 height 7
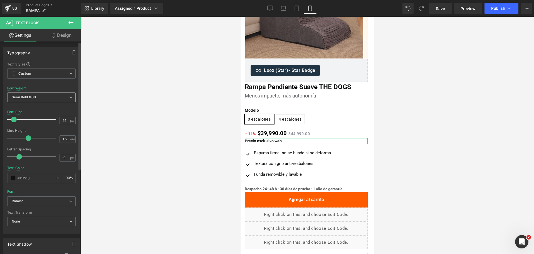
click at [60, 95] on span "Semi Bold 600" at bounding box center [41, 97] width 68 height 10
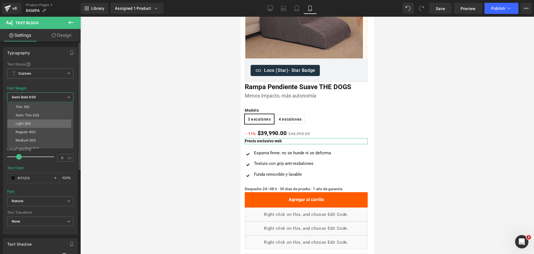
scroll to position [35, 0]
click at [55, 105] on li "Medium 500" at bounding box center [41, 105] width 69 height 8
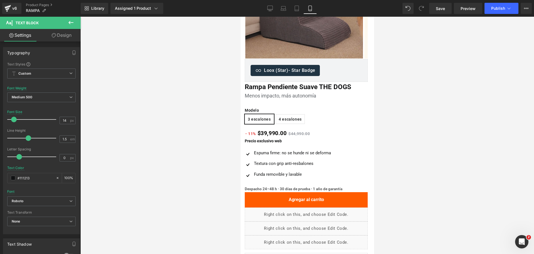
click at [408, 113] on div at bounding box center [307, 135] width 454 height 237
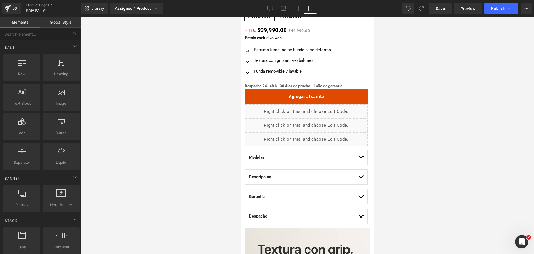
scroll to position [209, 0]
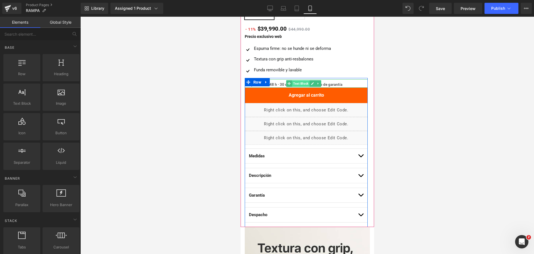
click at [301, 84] on span "Text Block" at bounding box center [301, 83] width 18 height 7
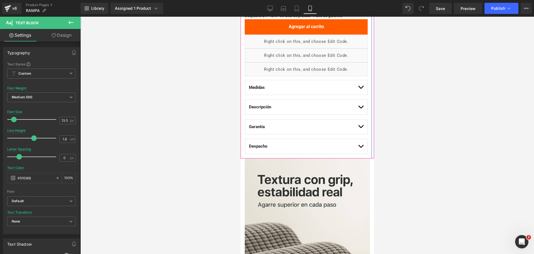
scroll to position [278, 0]
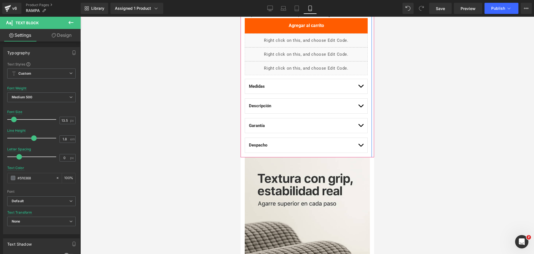
click at [358, 82] on button "button" at bounding box center [361, 86] width 6 height 15
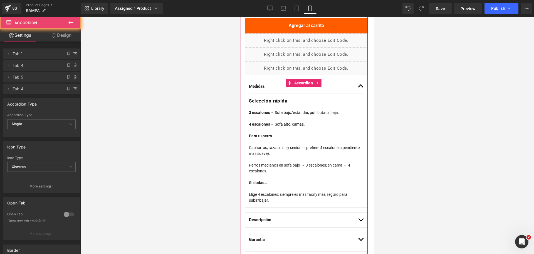
click at [358, 82] on button "button" at bounding box center [361, 86] width 6 height 15
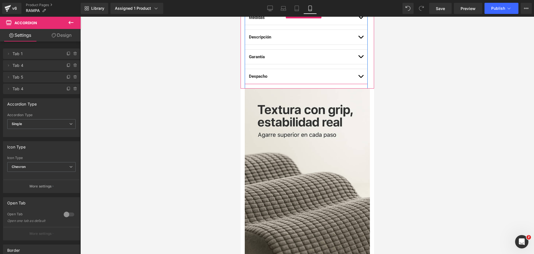
scroll to position [348, 0]
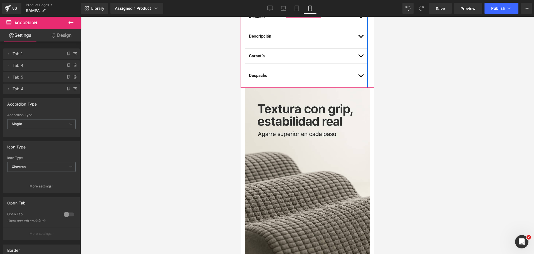
click at [358, 78] on button "button" at bounding box center [361, 75] width 6 height 15
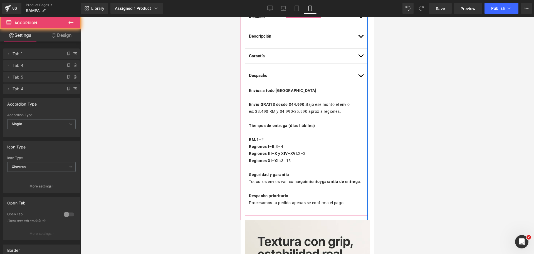
click at [358, 58] on button "button" at bounding box center [361, 56] width 6 height 15
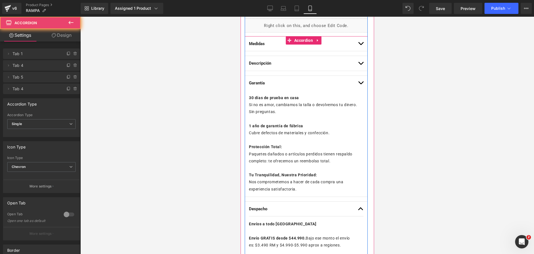
scroll to position [313, 0]
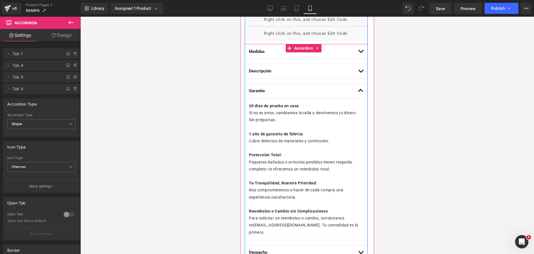
click at [358, 71] on button "button" at bounding box center [361, 71] width 6 height 15
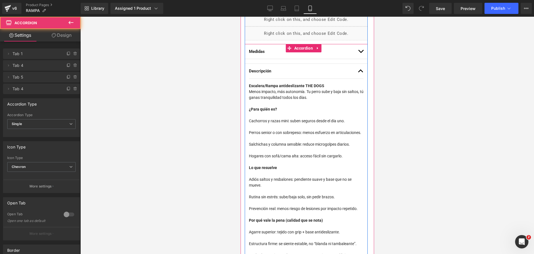
click at [358, 71] on button "button" at bounding box center [361, 71] width 6 height 15
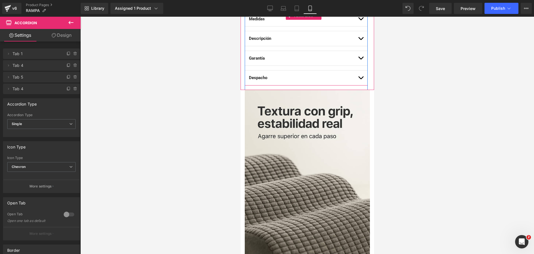
scroll to position [417, 0]
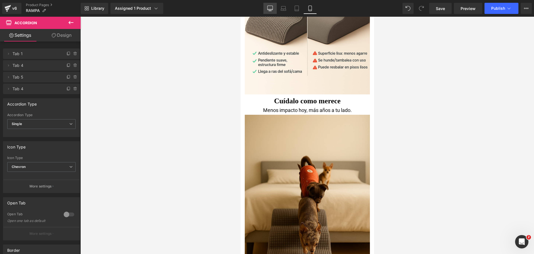
click at [269, 13] on link "Desktop" at bounding box center [269, 8] width 13 height 11
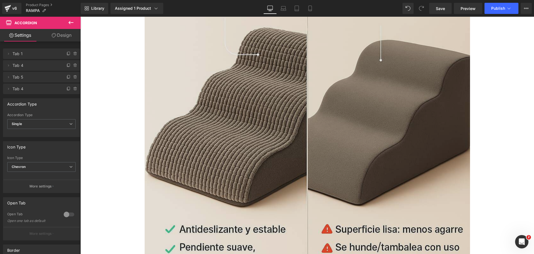
scroll to position [891, 0]
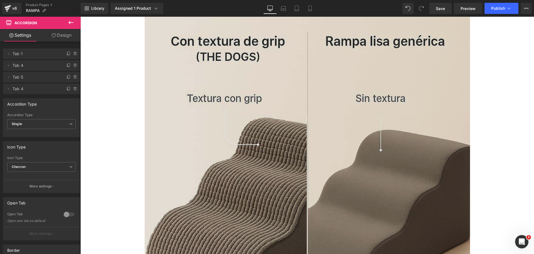
click at [311, 62] on img at bounding box center [307, 181] width 325 height 488
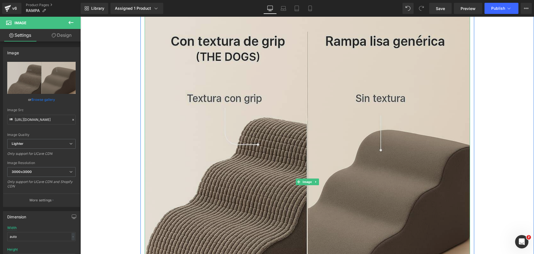
click at [325, 157] on img at bounding box center [307, 181] width 325 height 488
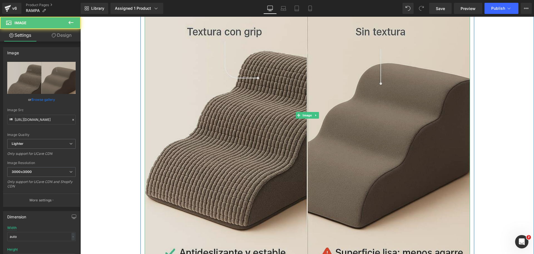
scroll to position [960, 0]
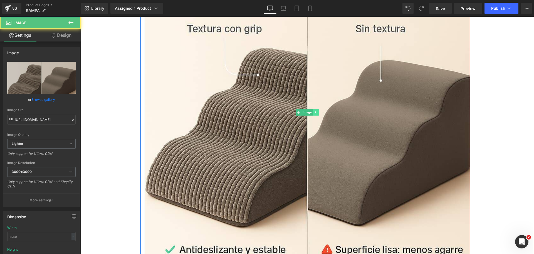
click at [314, 113] on icon at bounding box center [315, 111] width 3 height 3
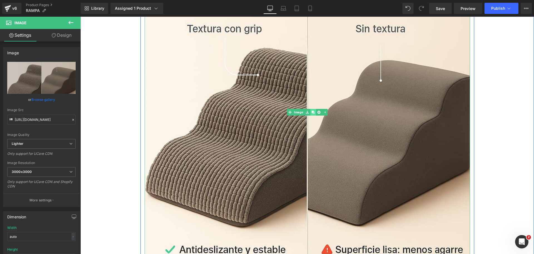
click at [312, 112] on link at bounding box center [313, 112] width 6 height 7
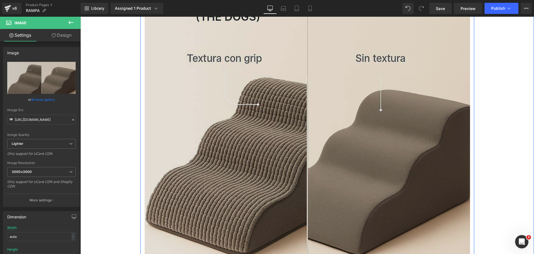
scroll to position [930, 0]
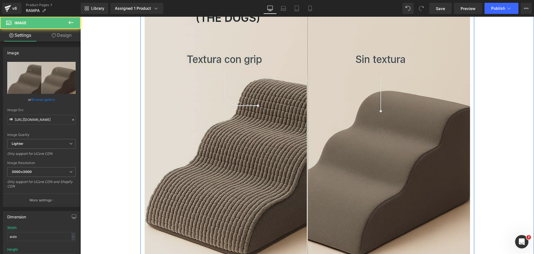
click at [310, 95] on img at bounding box center [307, 142] width 325 height 488
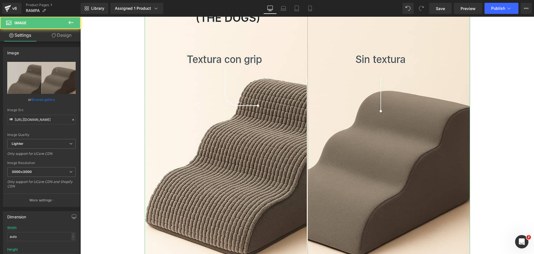
click at [63, 41] on link "Design" at bounding box center [61, 35] width 40 height 13
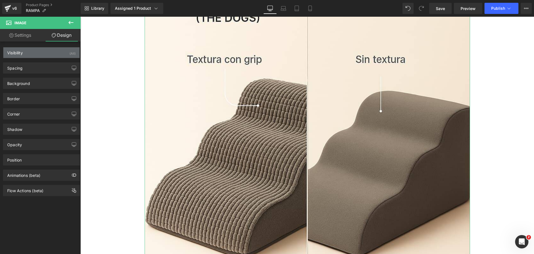
click at [62, 52] on div "Visibility (All)" at bounding box center [41, 52] width 76 height 11
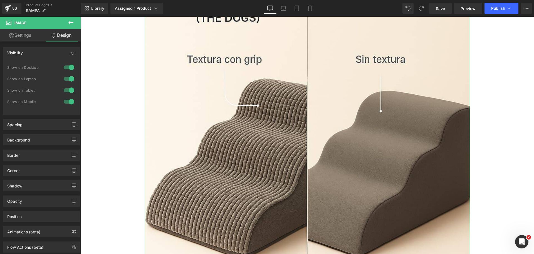
click at [68, 66] on div at bounding box center [68, 67] width 13 height 9
click at [68, 76] on div at bounding box center [68, 78] width 13 height 9
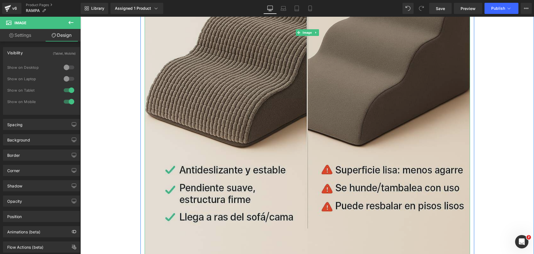
scroll to position [999, 0]
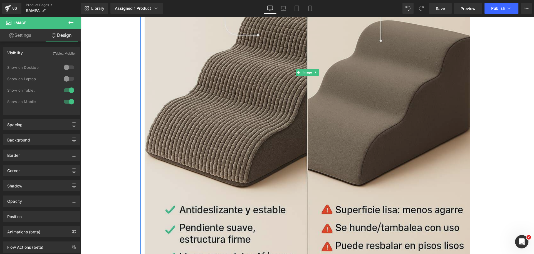
click at [225, 77] on img at bounding box center [307, 72] width 325 height 488
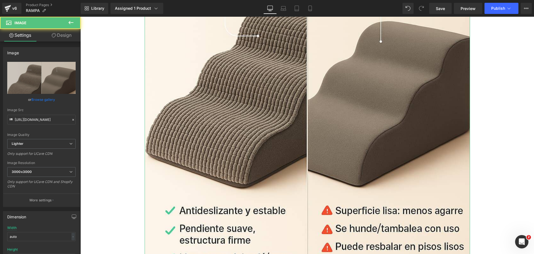
click at [74, 36] on link "Design" at bounding box center [61, 35] width 40 height 13
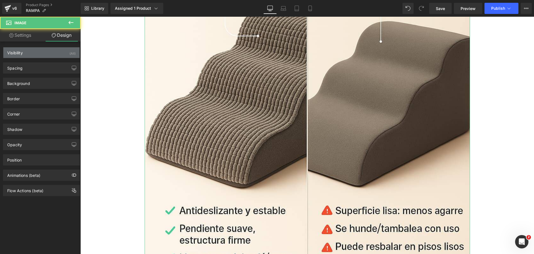
click at [63, 53] on div "Visibility (All)" at bounding box center [41, 52] width 76 height 11
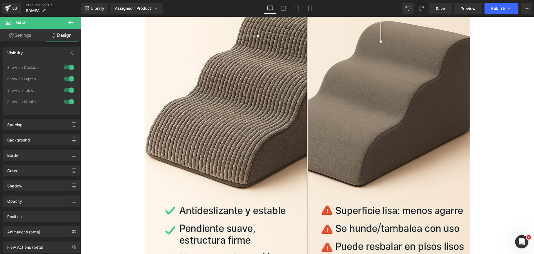
click at [66, 90] on div at bounding box center [68, 90] width 13 height 9
drag, startPoint x: 67, startPoint y: 99, endPoint x: 72, endPoint y: 101, distance: 5.2
click at [68, 99] on div at bounding box center [68, 101] width 13 height 9
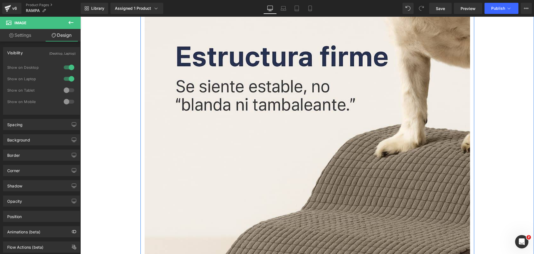
scroll to position [1417, 0]
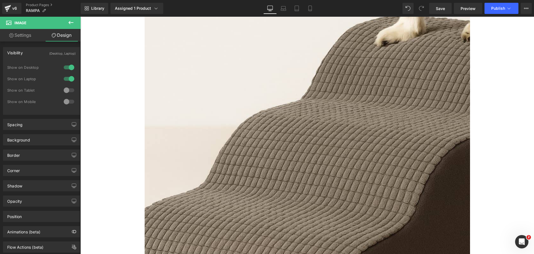
click at [500, 14] on div "Library Assigned 1 Product Product Preview Rampa Pendiente Suave THE DOGS Manag…" at bounding box center [307, 8] width 453 height 17
click at [498, 9] on span "Publish" at bounding box center [498, 8] width 14 height 4
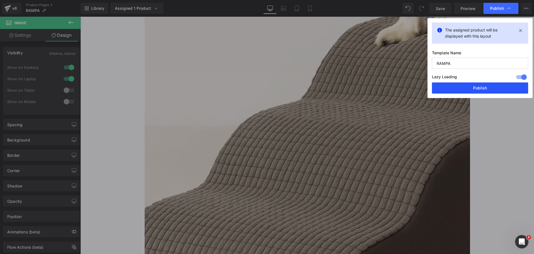
drag, startPoint x: 476, startPoint y: 81, endPoint x: 475, endPoint y: 84, distance: 3.1
click at [476, 82] on div "Lazy Loading Build Upgrade plan to unlock" at bounding box center [480, 77] width 96 height 9
click at [474, 88] on button "Publish" at bounding box center [480, 87] width 96 height 11
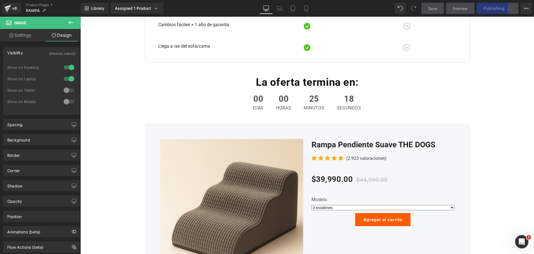
scroll to position [0, 0]
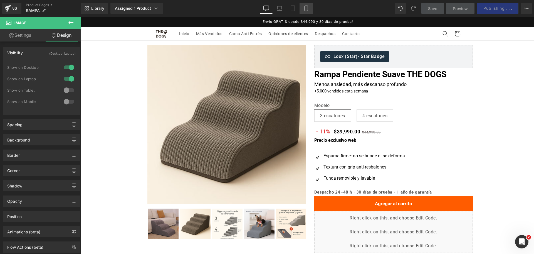
click at [308, 3] on link "Mobile" at bounding box center [306, 8] width 13 height 11
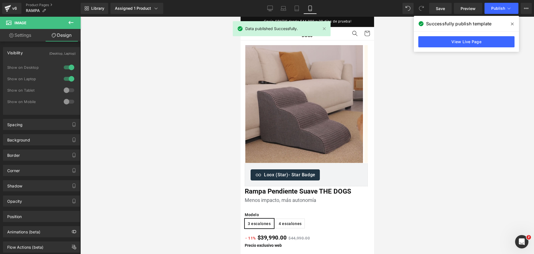
click at [511, 23] on span at bounding box center [512, 23] width 9 height 9
